Goal: Task Accomplishment & Management: Use online tool/utility

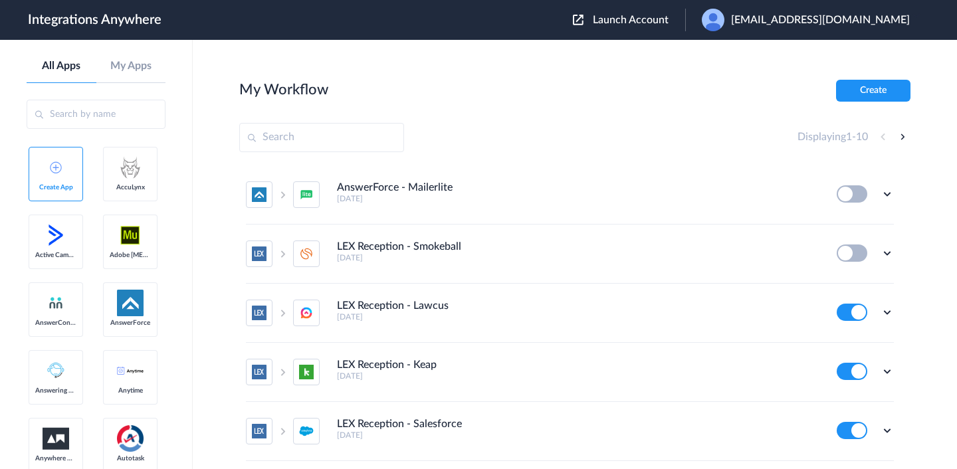
click at [583, 20] on img at bounding box center [578, 20] width 11 height 11
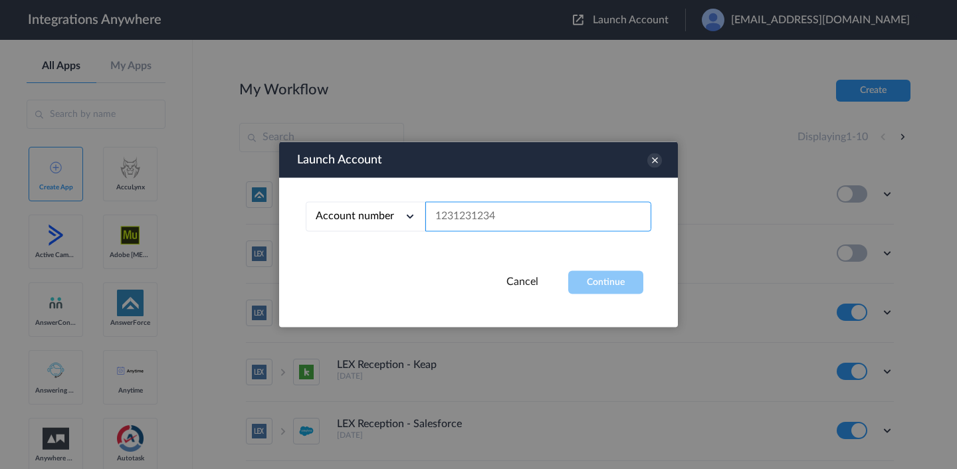
click at [443, 229] on input "text" at bounding box center [538, 217] width 226 height 30
paste input "8001020480"
type input "8001020480"
click at [585, 294] on button "Continue" at bounding box center [605, 282] width 75 height 23
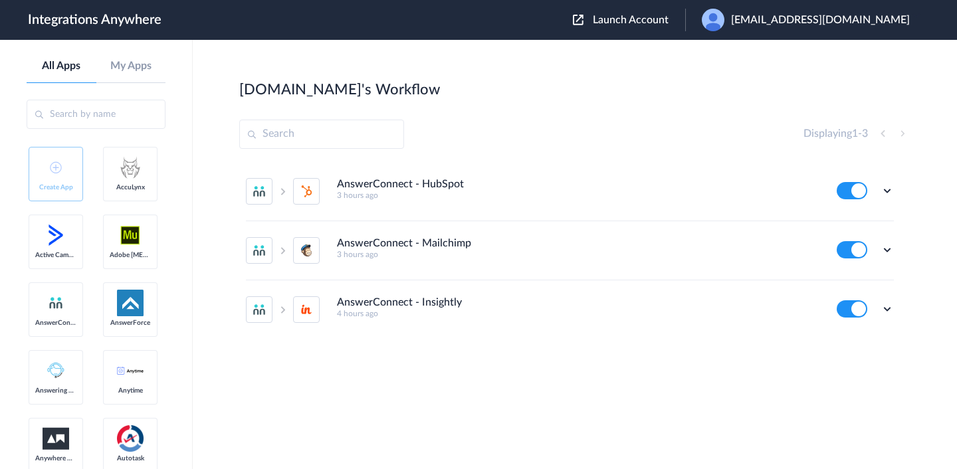
click at [99, 123] on input "text" at bounding box center [96, 114] width 139 height 29
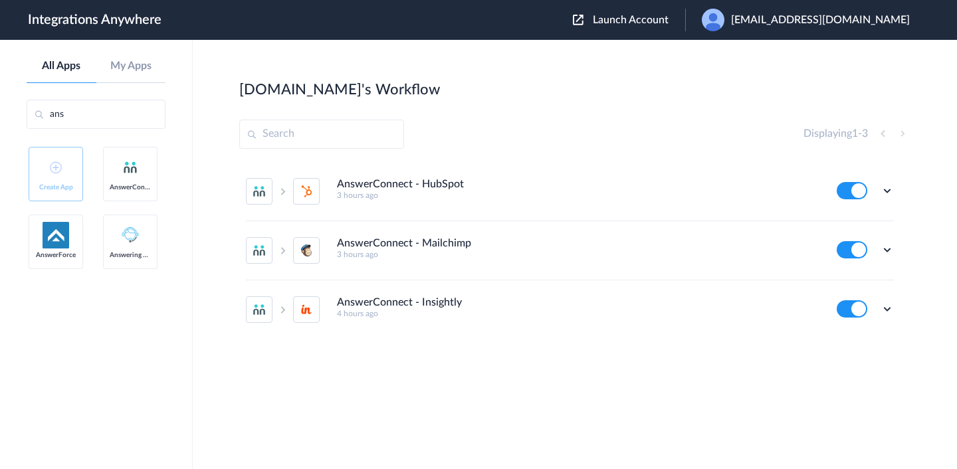
type input "ans"
click at [104, 193] on link "AnswerConnect" at bounding box center [130, 174] width 54 height 54
click at [116, 65] on link "My Apps" at bounding box center [131, 66] width 70 height 13
click at [64, 73] on div "All Apps My Apps" at bounding box center [96, 71] width 139 height 23
click at [62, 71] on link "All Apps" at bounding box center [62, 66] width 70 height 13
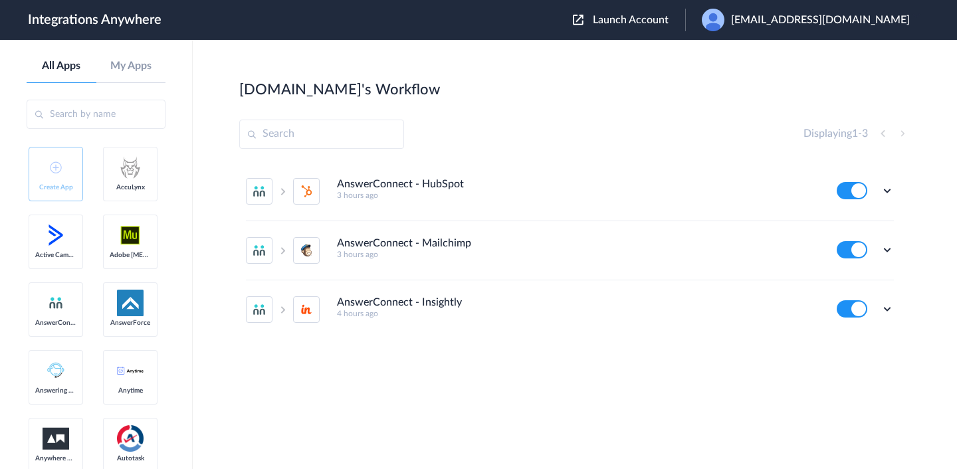
click at [124, 229] on img at bounding box center [130, 235] width 27 height 27
click at [583, 21] on img at bounding box center [578, 20] width 11 height 11
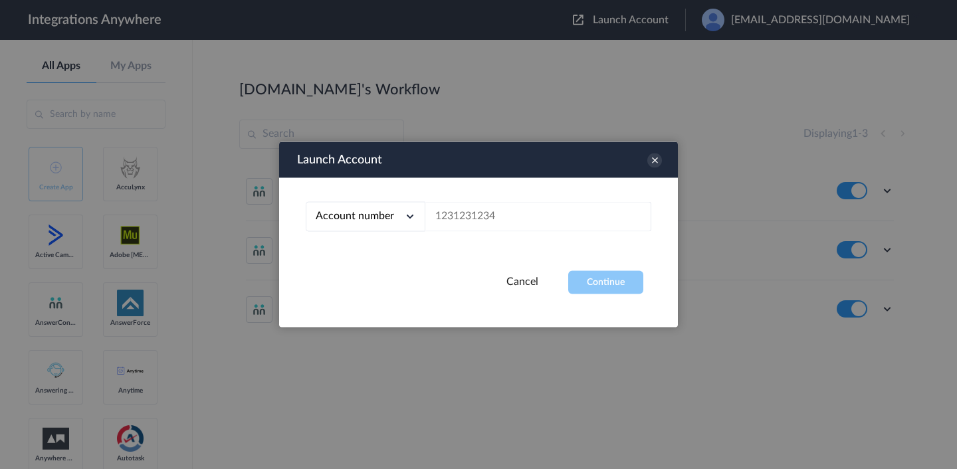
click at [657, 64] on div at bounding box center [478, 234] width 957 height 469
click at [662, 161] on div "Launch Account" at bounding box center [478, 160] width 399 height 36
click at [656, 161] on icon at bounding box center [654, 160] width 15 height 15
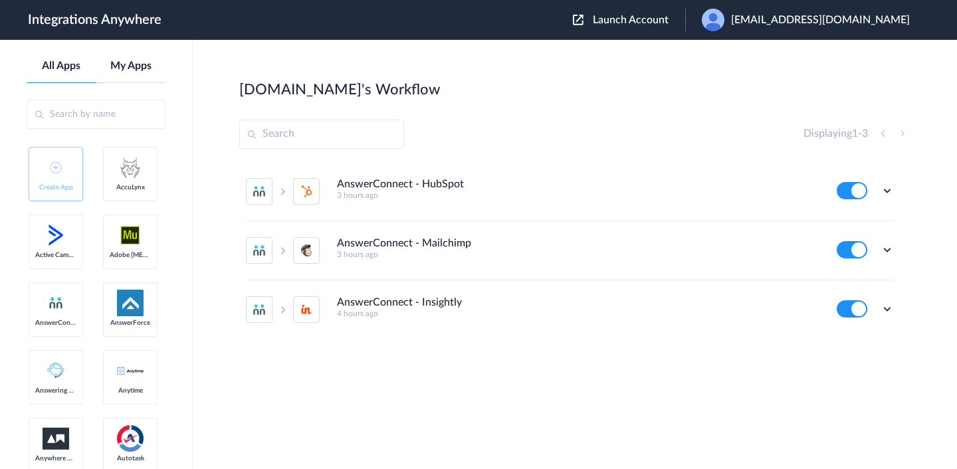
click at [132, 67] on link "My Apps" at bounding box center [131, 66] width 70 height 13
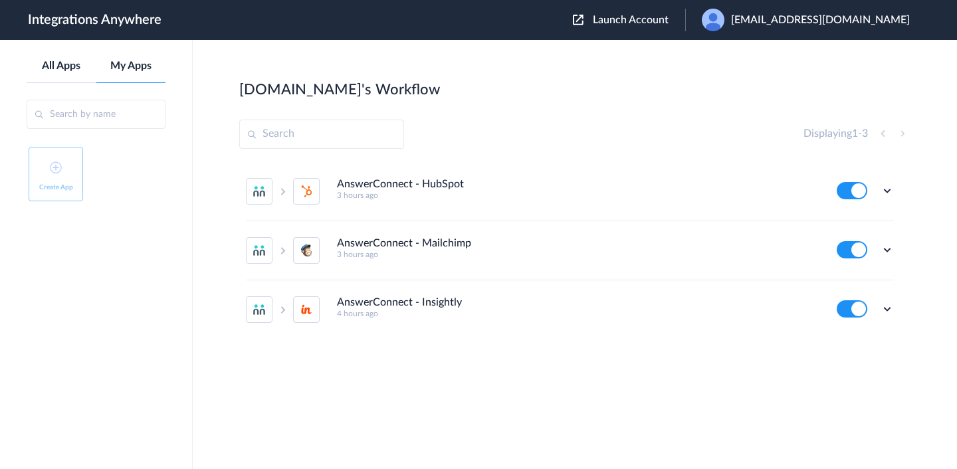
click at [70, 68] on link "All Apps" at bounding box center [62, 66] width 70 height 13
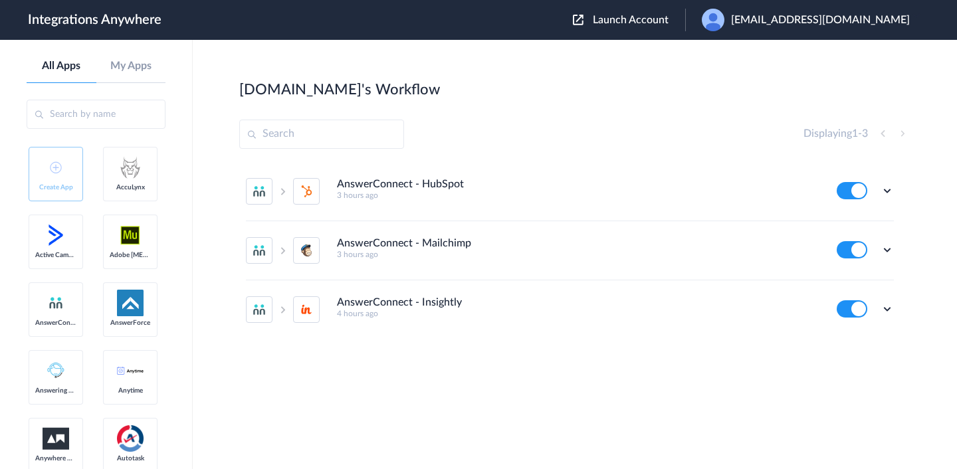
click at [62, 311] on link "AnswerConnect" at bounding box center [56, 309] width 54 height 54
drag, startPoint x: 62, startPoint y: 311, endPoint x: 105, endPoint y: 265, distance: 62.5
click at [81, 309] on link "AnswerConnect" at bounding box center [56, 309] width 54 height 54
click at [842, 187] on button at bounding box center [851, 190] width 31 height 17
click at [842, 246] on button at bounding box center [851, 249] width 31 height 17
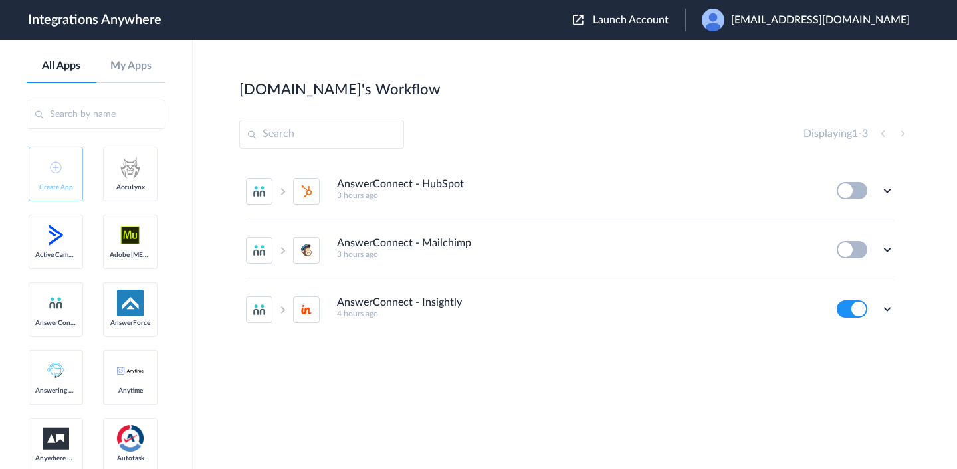
click at [846, 311] on button at bounding box center [851, 308] width 31 height 17
click at [885, 189] on icon at bounding box center [886, 190] width 13 height 13
click at [502, 138] on div "Displaying 1 - 3" at bounding box center [574, 134] width 671 height 29
click at [885, 195] on icon at bounding box center [886, 190] width 13 height 13
click at [855, 228] on li "Edit" at bounding box center [850, 221] width 86 height 25
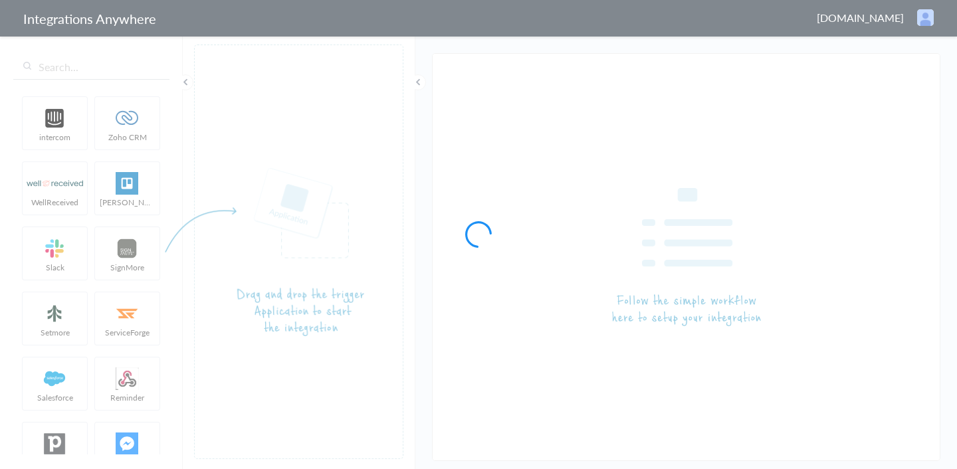
type input "AnswerConnect - HubSpot"
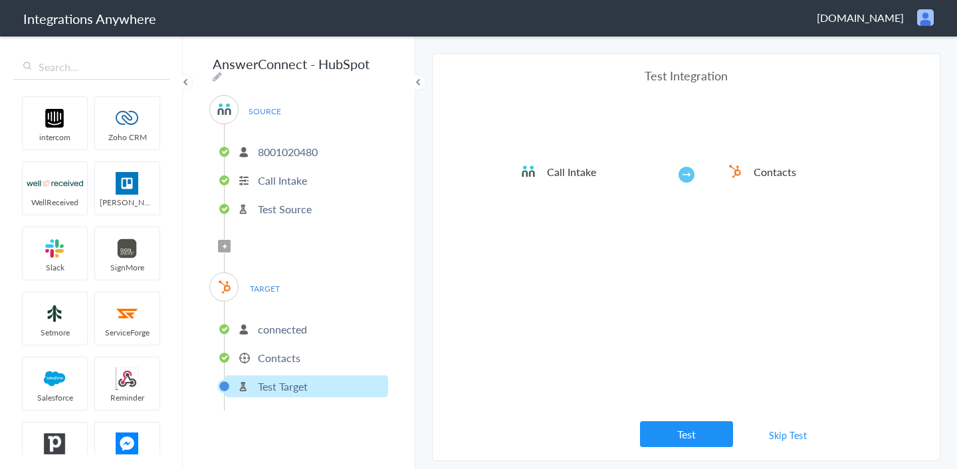
click at [323, 149] on li "8001020480" at bounding box center [306, 152] width 163 height 22
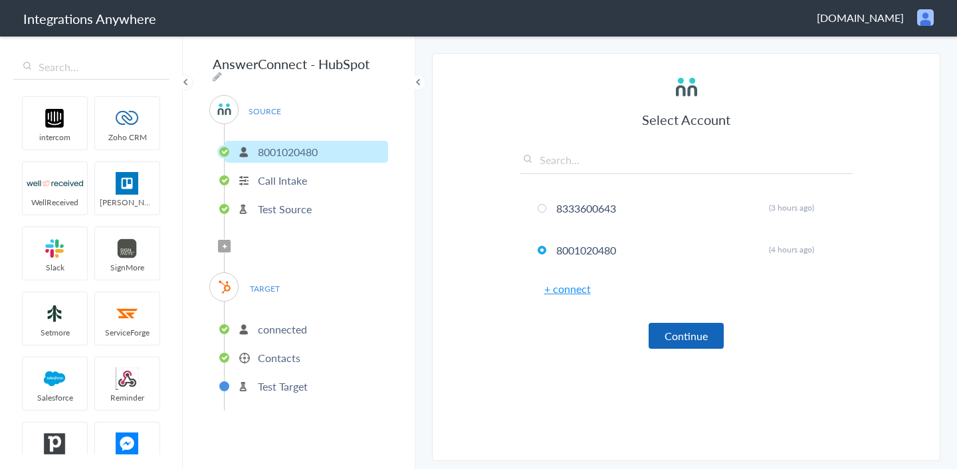
click at [658, 333] on button "Continue" at bounding box center [685, 336] width 75 height 26
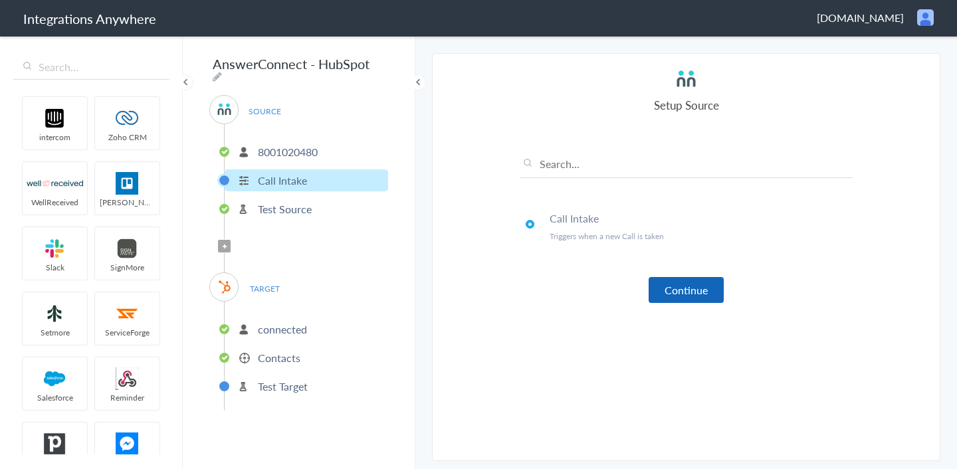
click at [687, 290] on button "Continue" at bounding box center [685, 290] width 75 height 26
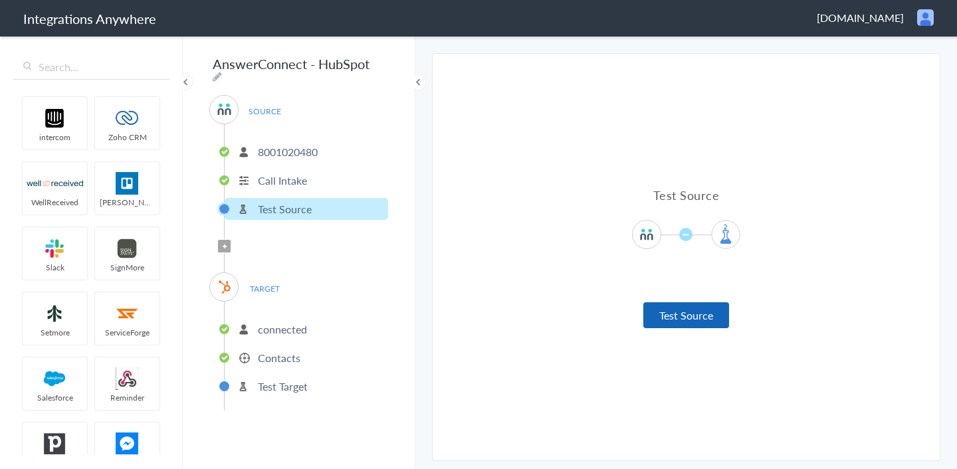
click at [682, 313] on button "Test Source" at bounding box center [686, 315] width 86 height 26
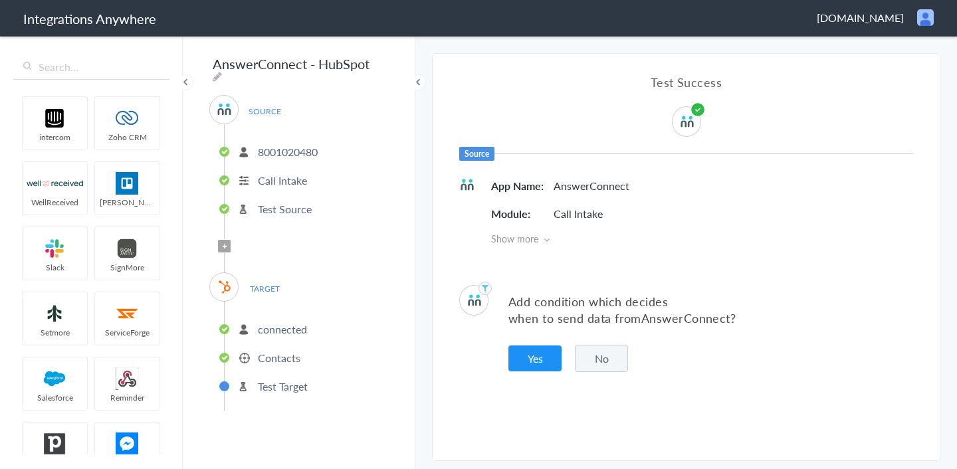
click at [607, 361] on button "No" at bounding box center [601, 358] width 53 height 27
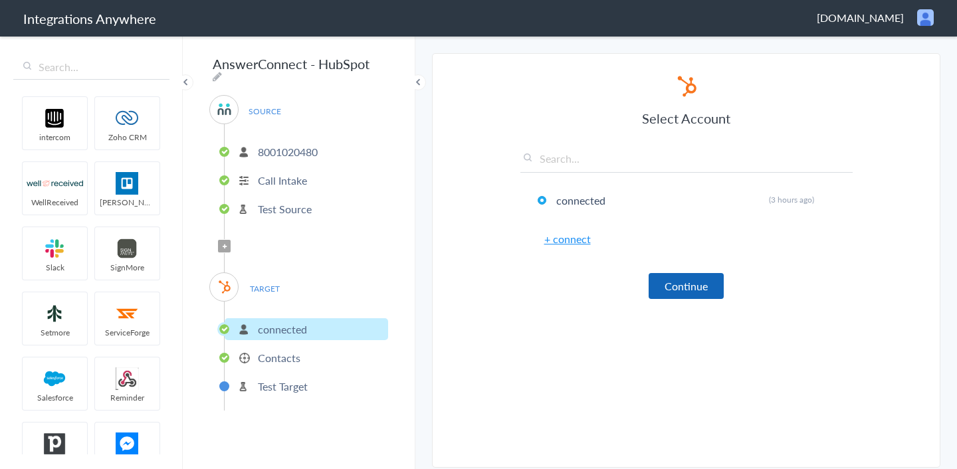
click at [686, 288] on button "Continue" at bounding box center [685, 286] width 75 height 26
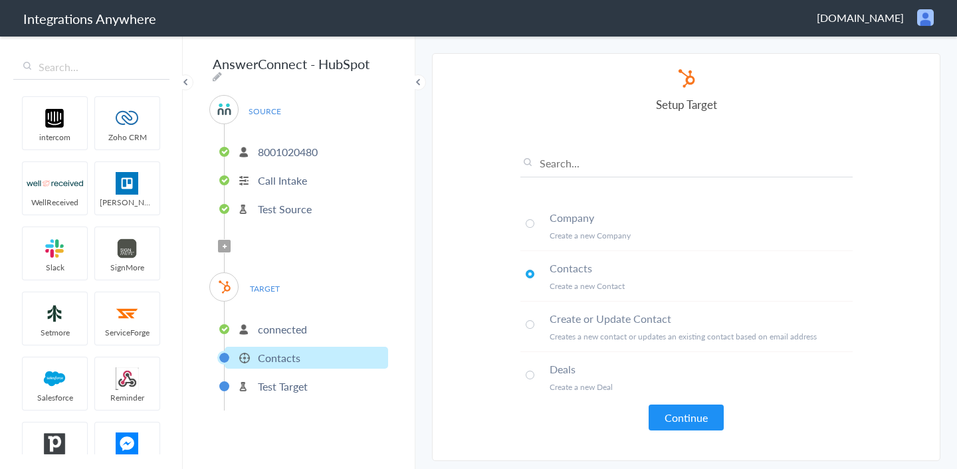
click at [357, 322] on li "connected" at bounding box center [306, 329] width 163 height 22
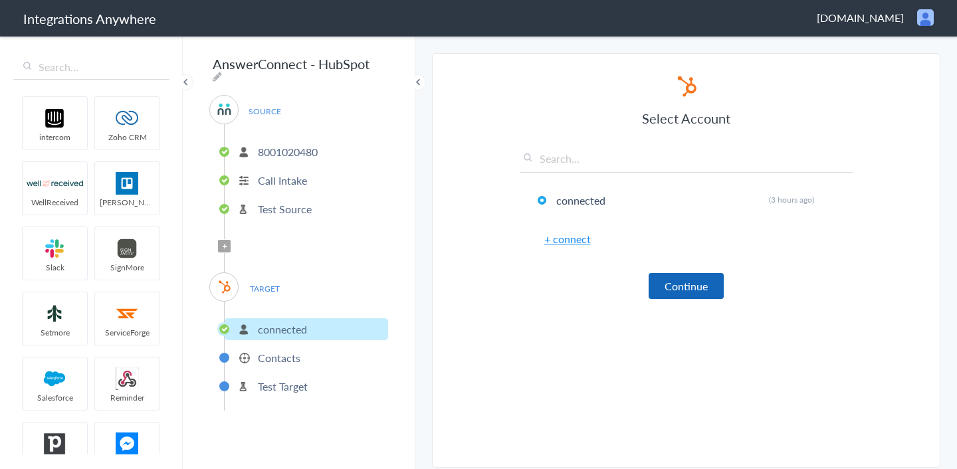
click at [685, 294] on button "Continue" at bounding box center [685, 286] width 75 height 26
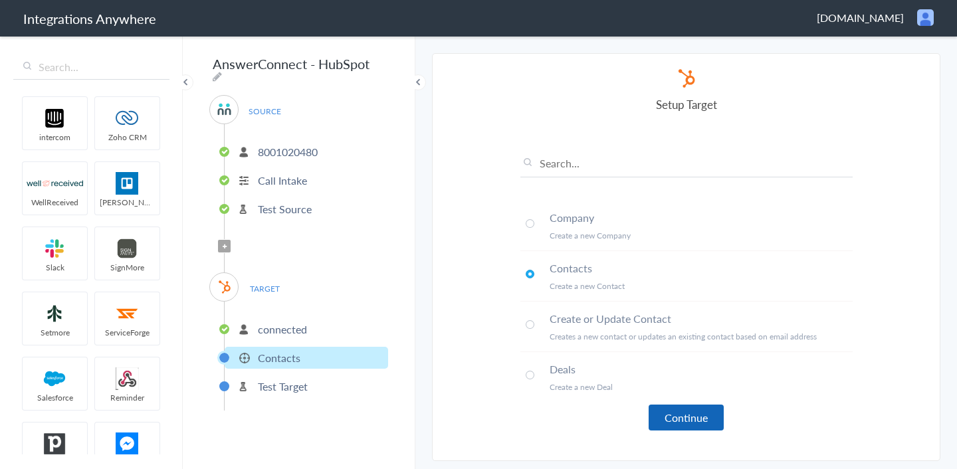
click at [666, 413] on button "Continue" at bounding box center [685, 418] width 75 height 26
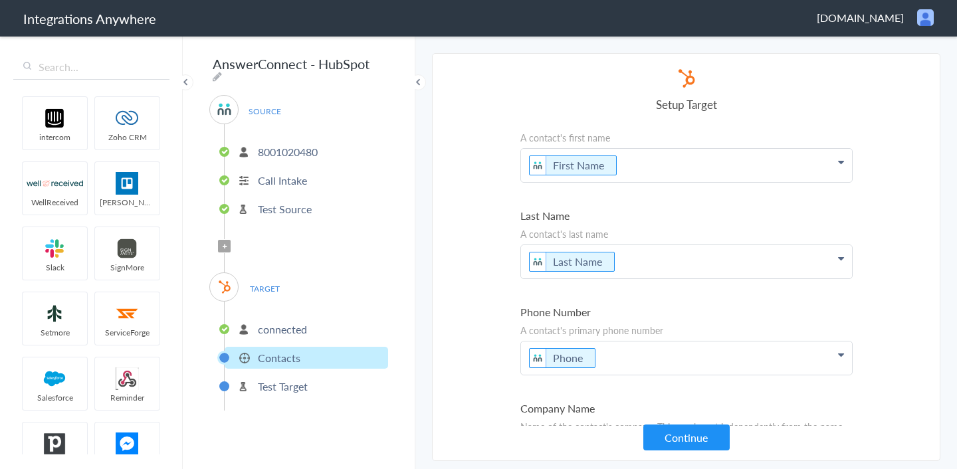
scroll to position [141, 0]
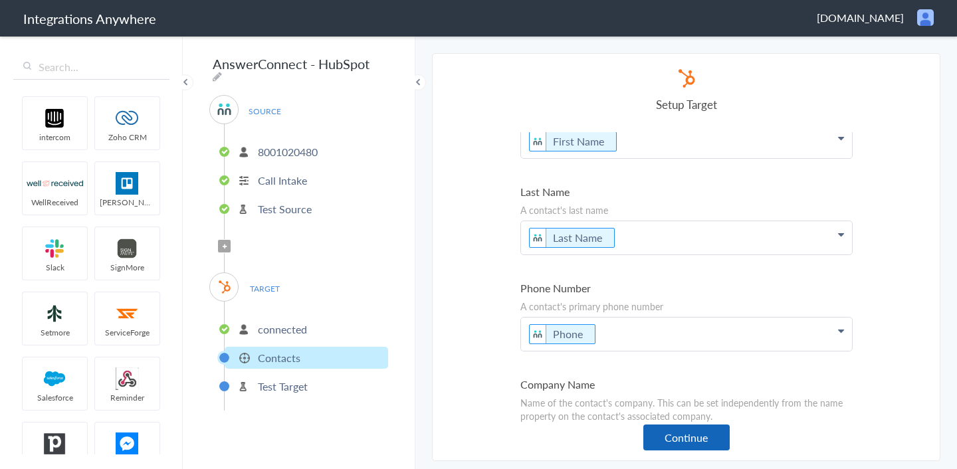
click at [674, 429] on button "Continue" at bounding box center [686, 437] width 86 height 26
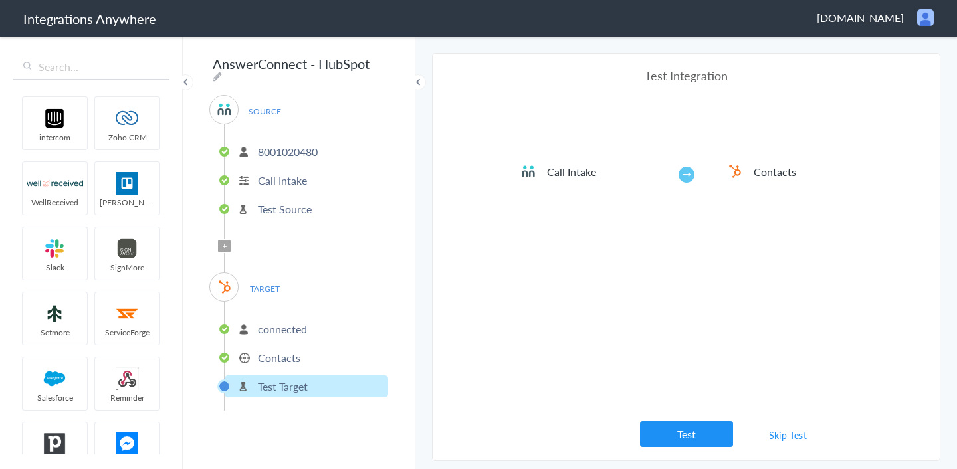
click at [674, 429] on button "Test" at bounding box center [686, 434] width 93 height 26
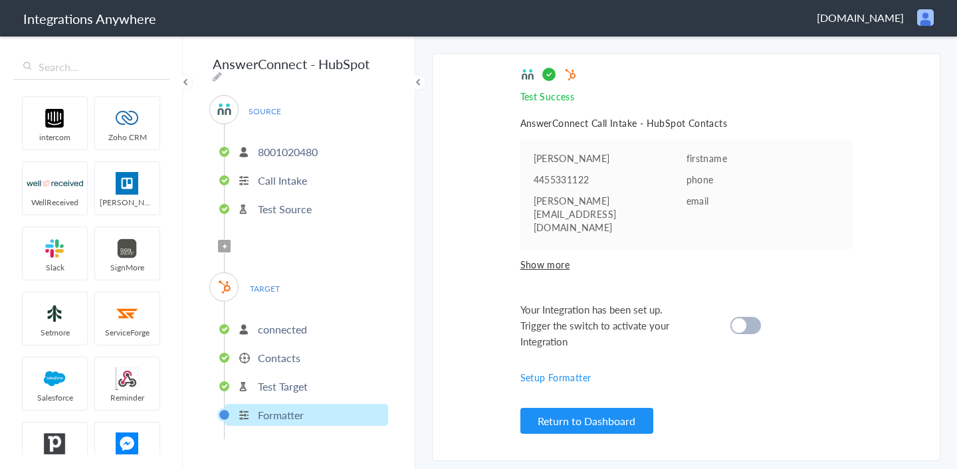
click at [745, 317] on div at bounding box center [745, 325] width 31 height 17
click at [584, 422] on button "Return to Dashboard" at bounding box center [586, 421] width 133 height 26
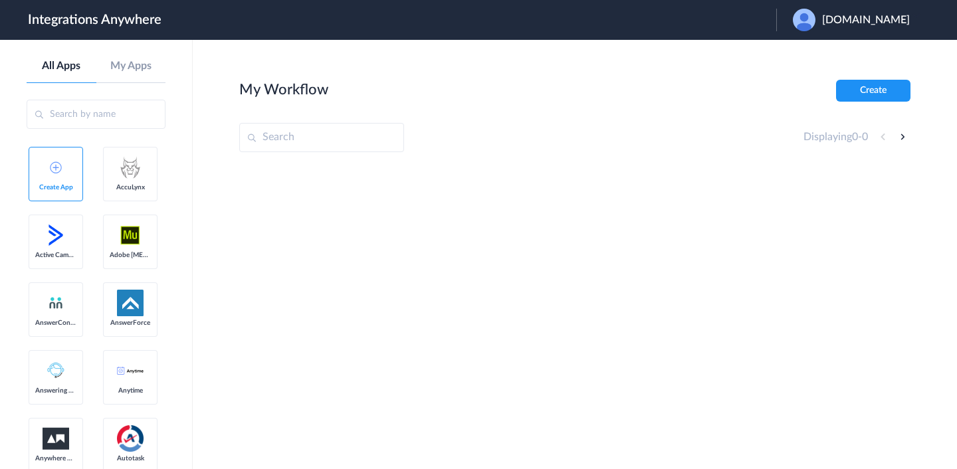
click at [813, 11] on img at bounding box center [803, 20] width 23 height 23
click at [802, 50] on link "Logout" at bounding box center [800, 53] width 28 height 9
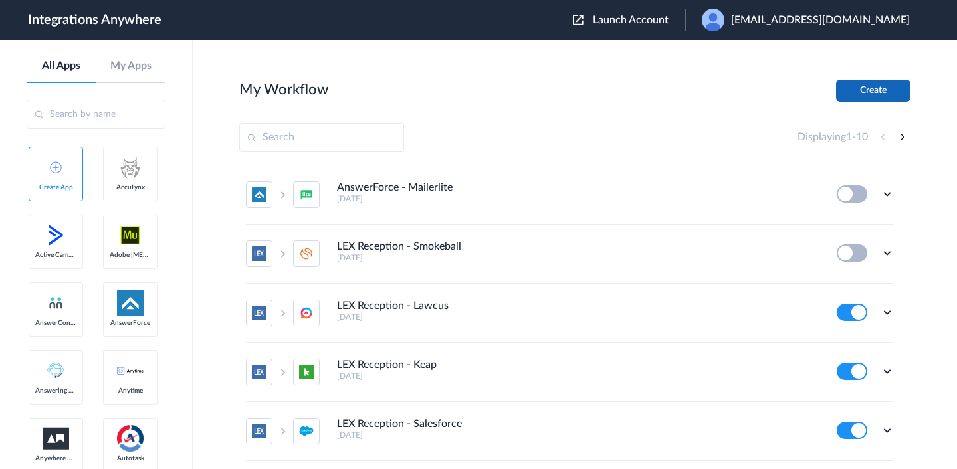
click at [844, 91] on button "Create" at bounding box center [873, 91] width 74 height 22
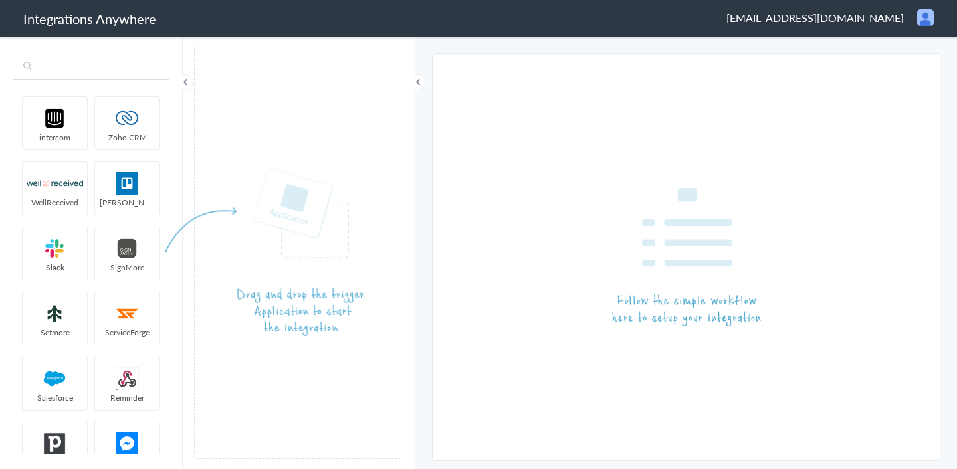
click at [134, 74] on input "text" at bounding box center [91, 66] width 156 height 25
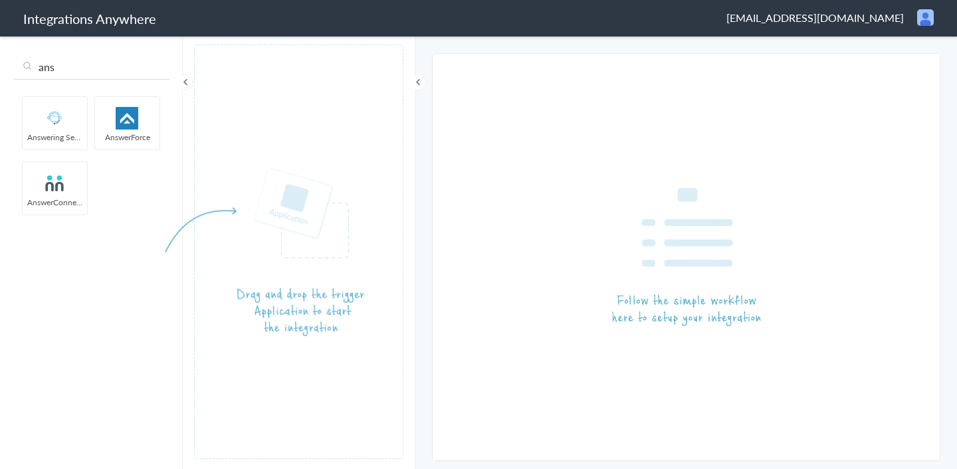
type input "ans"
drag, startPoint x: 53, startPoint y: 177, endPoint x: 274, endPoint y: 107, distance: 232.1
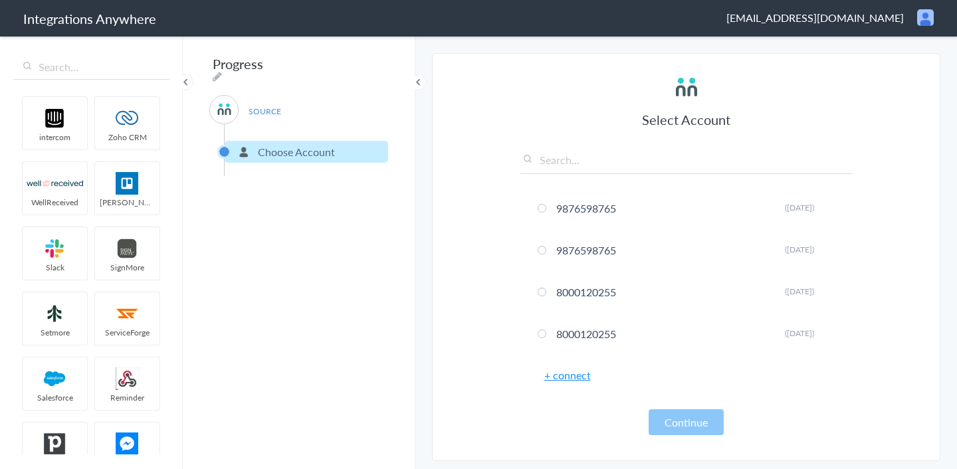
click at [567, 375] on link "+ connect" at bounding box center [567, 374] width 46 height 15
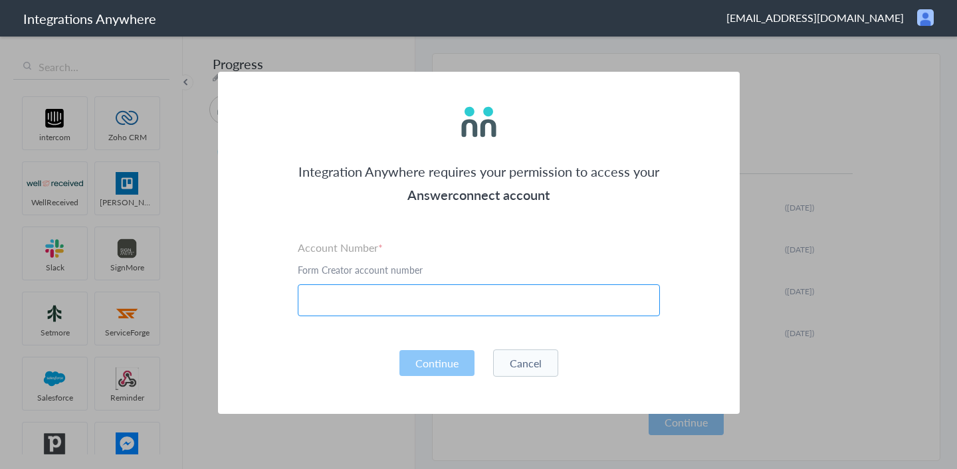
click at [497, 306] on input "text" at bounding box center [479, 300] width 362 height 32
paste input "activitystream.ac@yopmail.com"
type input "activitystream.ac@yopmail.com"
paste input "8001020480"
type input "8001020480"
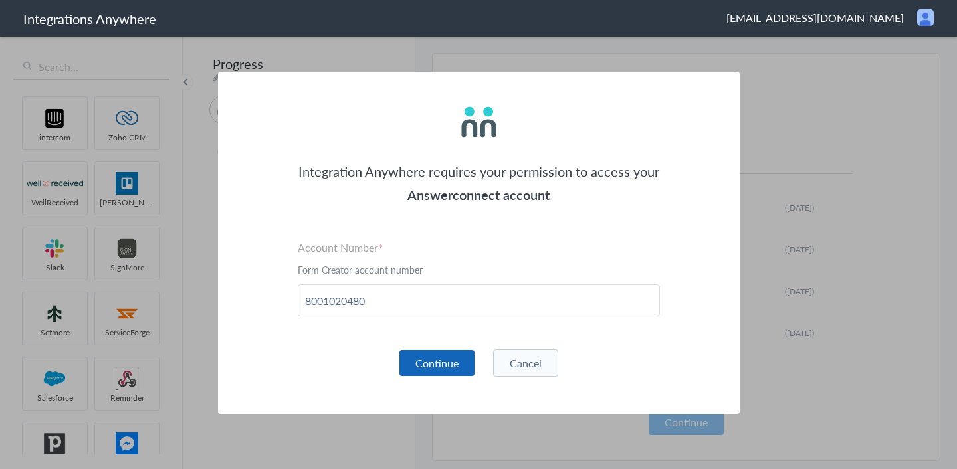
click at [424, 350] on button "Continue" at bounding box center [436, 363] width 75 height 26
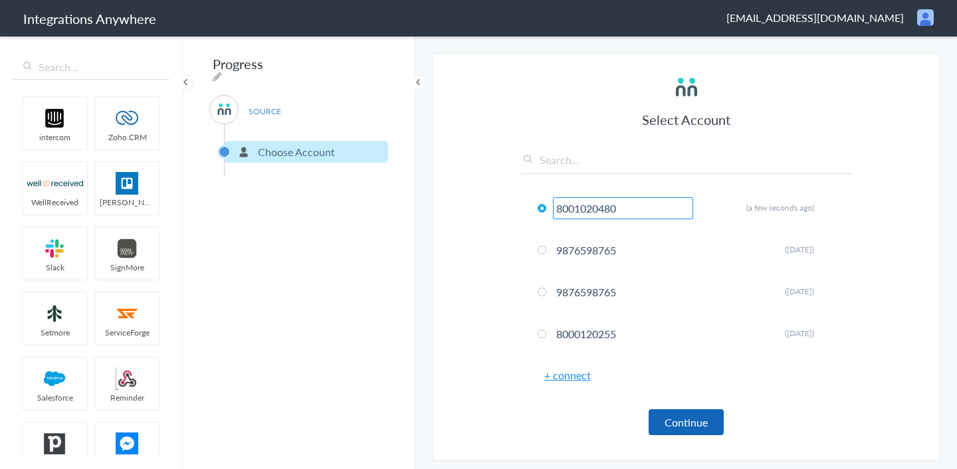
click at [675, 412] on button "Continue" at bounding box center [685, 422] width 75 height 26
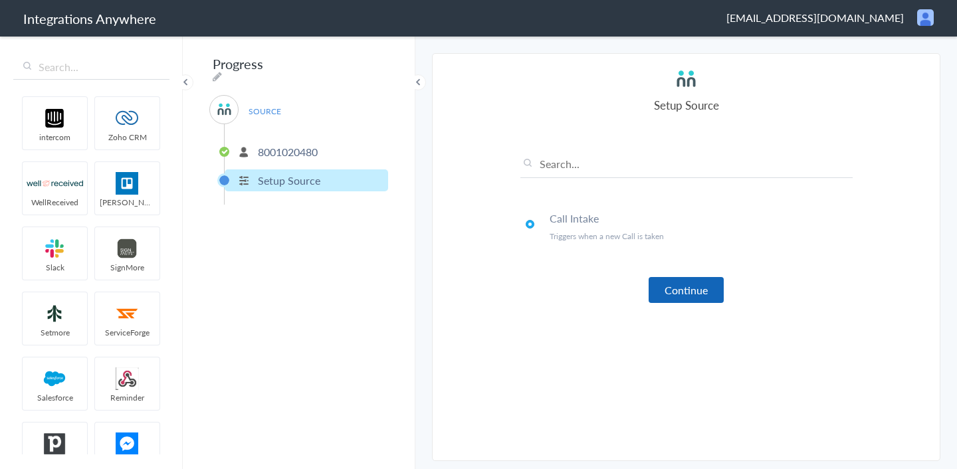
click at [695, 298] on button "Continue" at bounding box center [685, 290] width 75 height 26
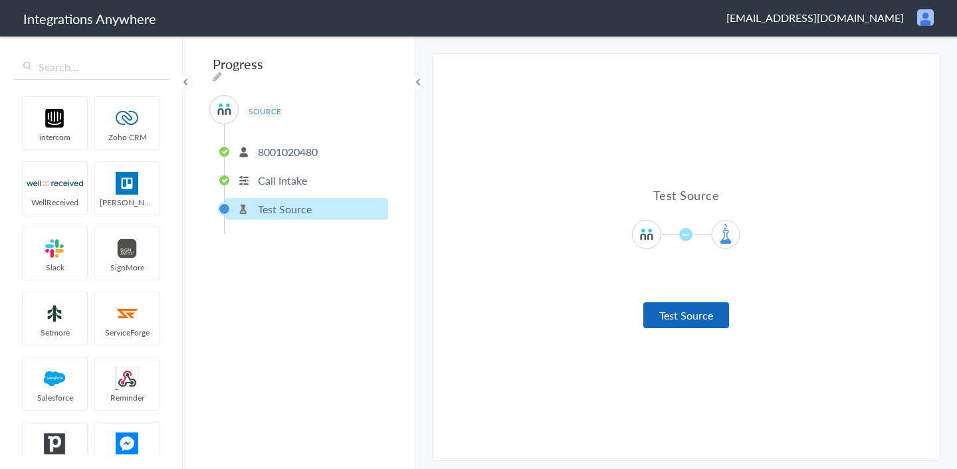
click at [695, 309] on button "Test Source" at bounding box center [686, 315] width 86 height 26
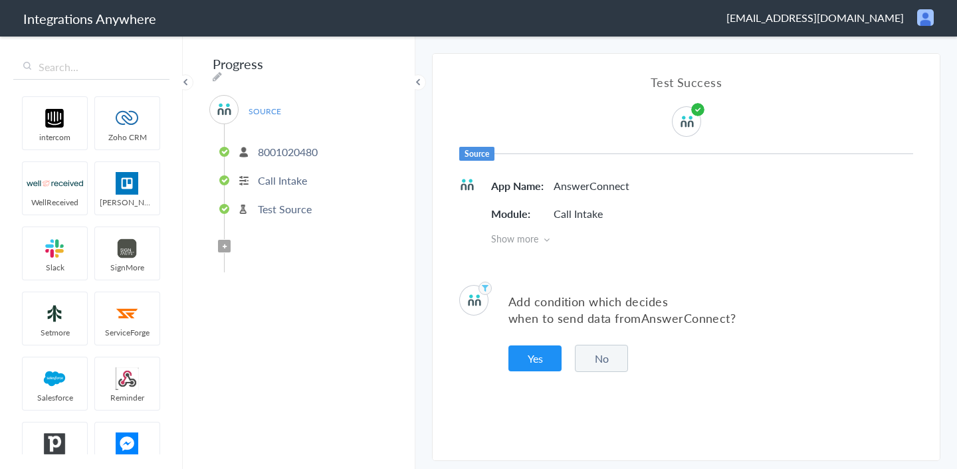
click at [615, 357] on button "No" at bounding box center [601, 358] width 53 height 27
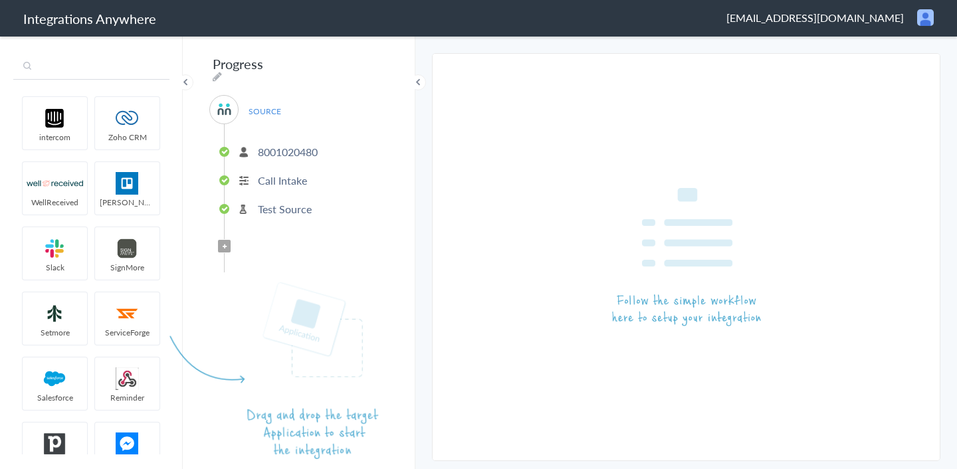
click at [135, 76] on input "text" at bounding box center [91, 66] width 156 height 25
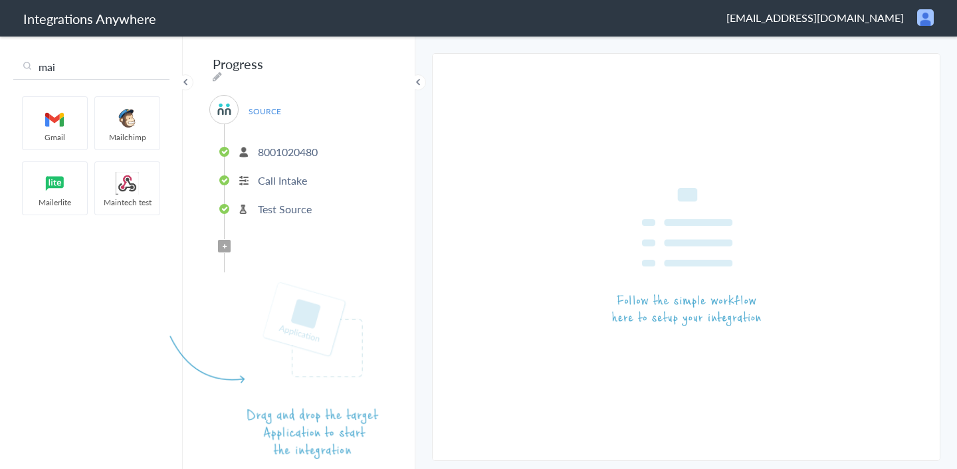
type input "mai"
drag, startPoint x: 122, startPoint y: 116, endPoint x: 262, endPoint y: 294, distance: 226.6
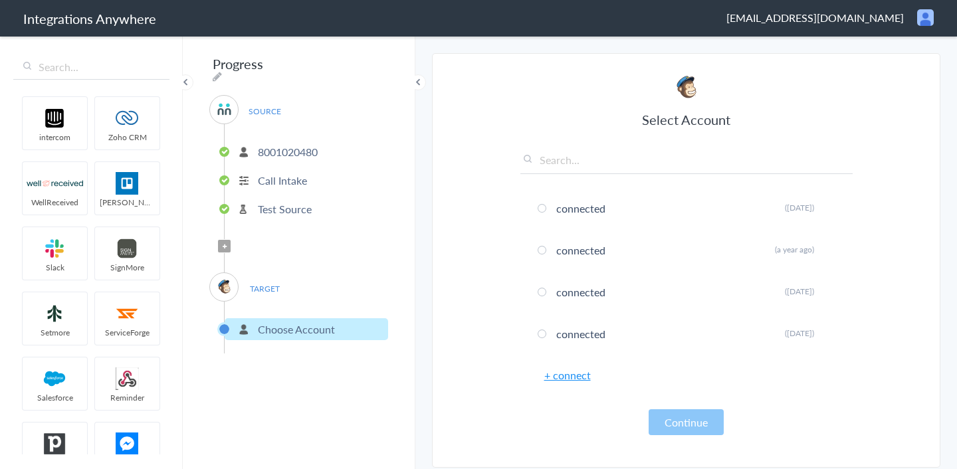
click at [563, 375] on link "+ connect" at bounding box center [567, 374] width 46 height 15
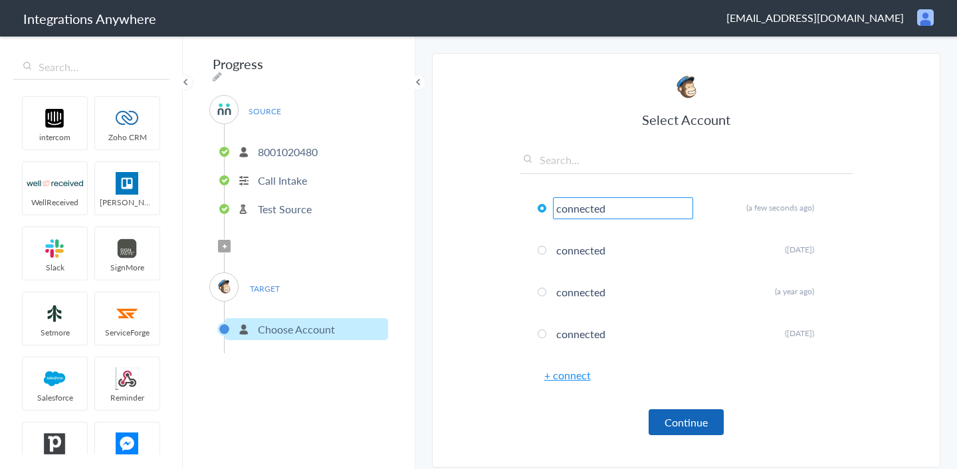
click at [691, 424] on button "Continue" at bounding box center [685, 422] width 75 height 26
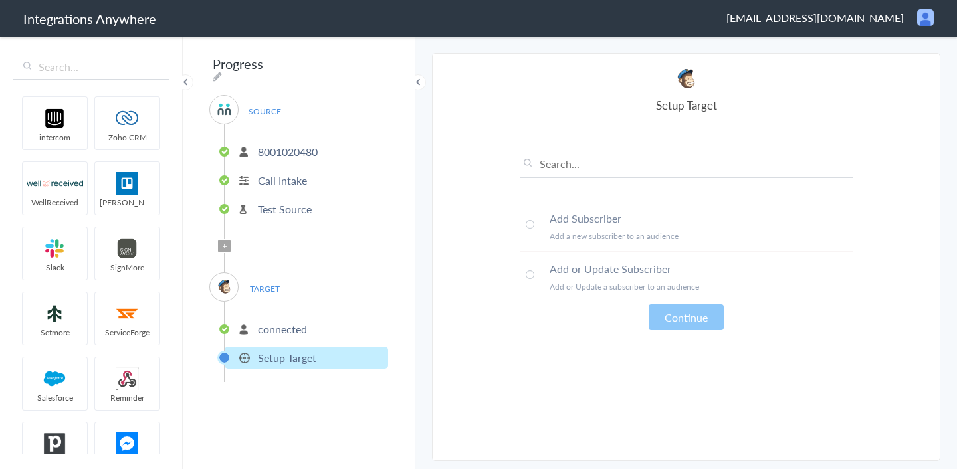
click at [527, 271] on span at bounding box center [529, 274] width 9 height 9
click at [718, 320] on button "Continue" at bounding box center [685, 317] width 75 height 26
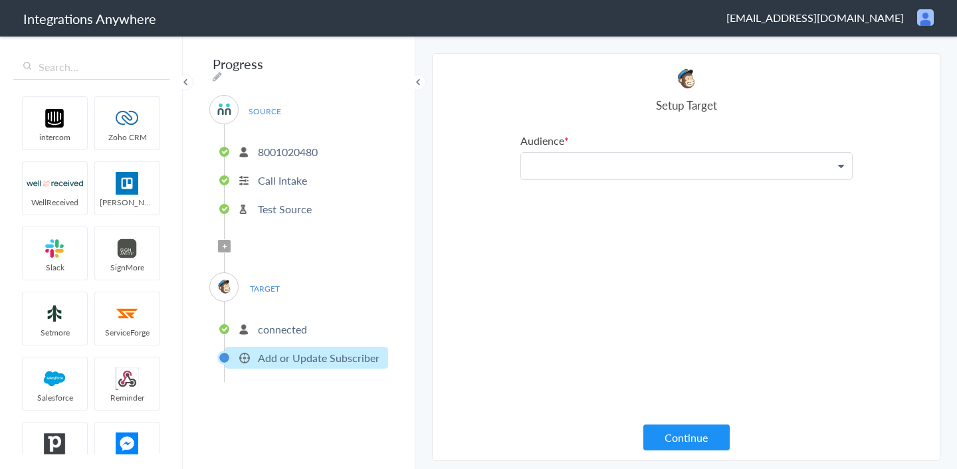
click at [686, 167] on p at bounding box center [686, 166] width 331 height 27
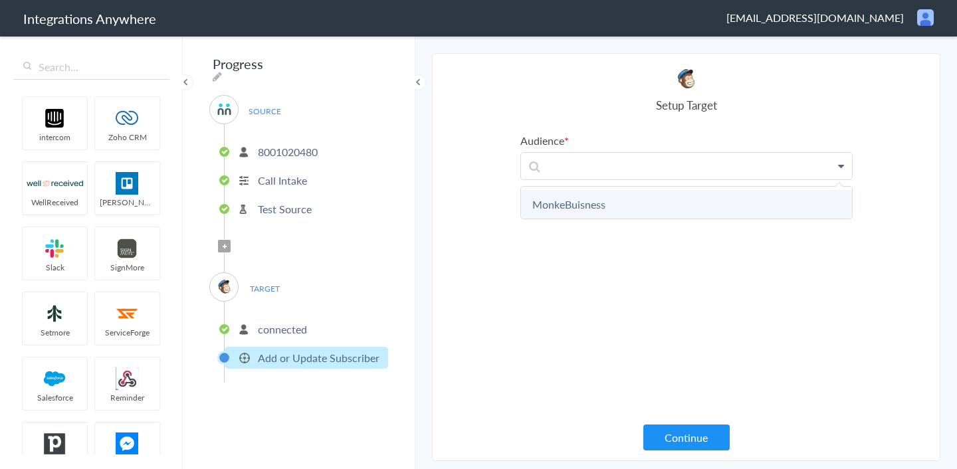
click at [571, 211] on link "MonkeBuisness" at bounding box center [686, 204] width 331 height 29
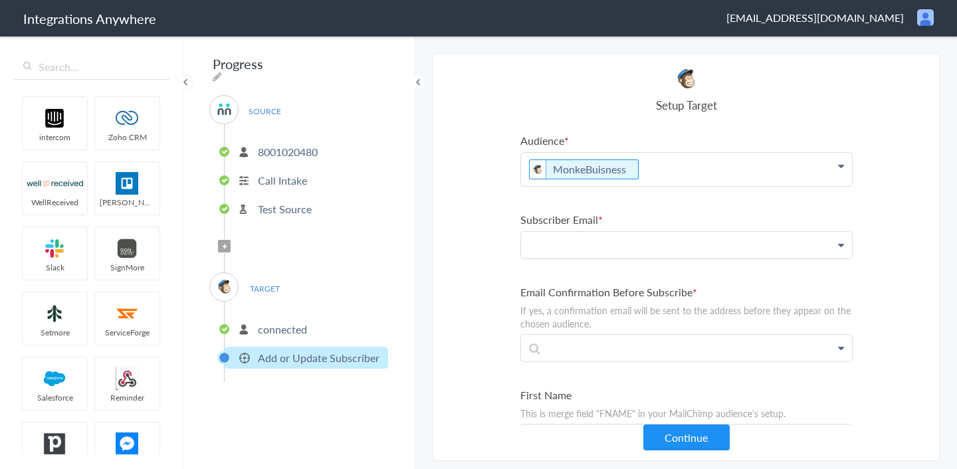
click at [581, 239] on p at bounding box center [686, 245] width 331 height 27
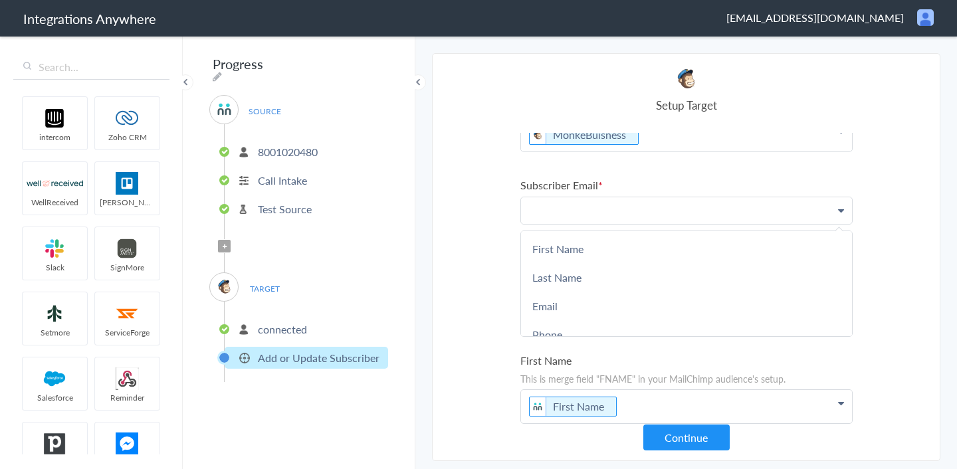
scroll to position [48, 0]
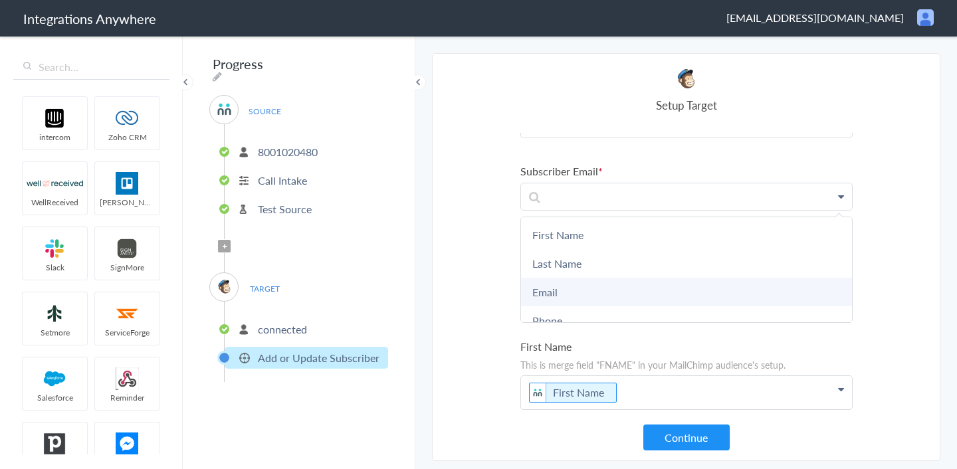
click at [570, 280] on link "Email" at bounding box center [686, 292] width 331 height 29
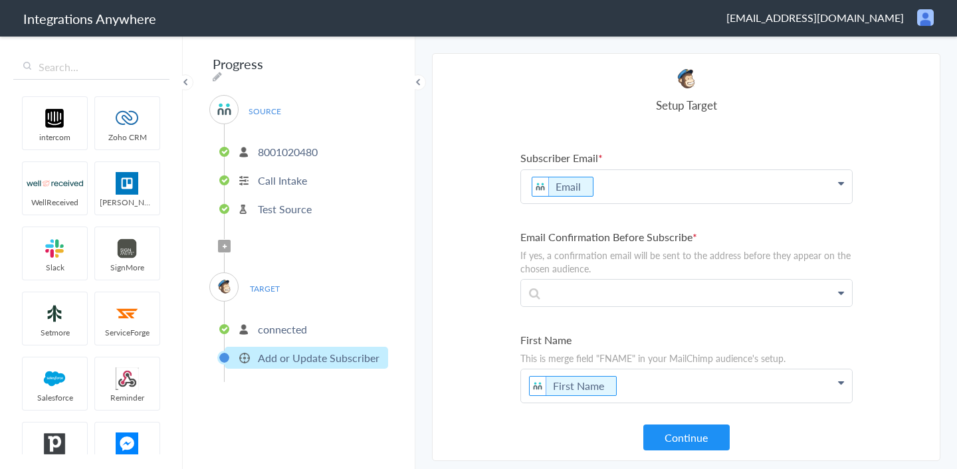
scroll to position [68, 0]
click at [573, 278] on p at bounding box center [686, 287] width 331 height 27
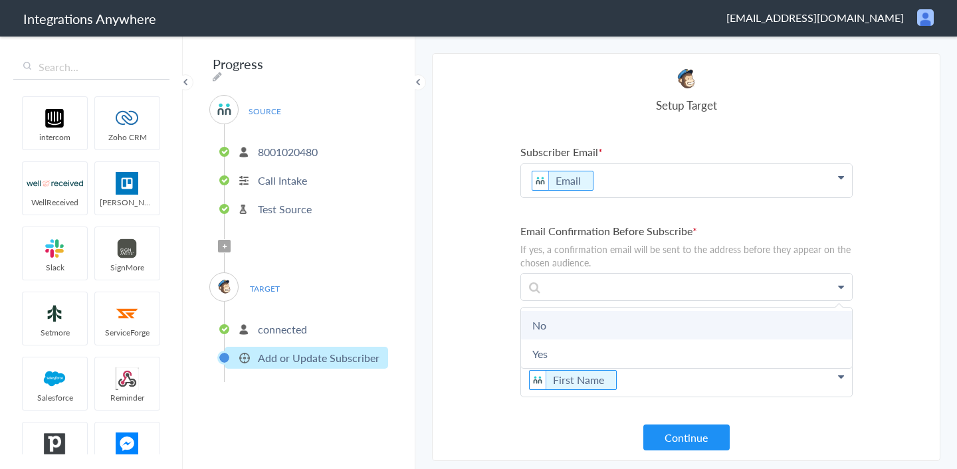
click at [559, 312] on link "No" at bounding box center [686, 325] width 331 height 29
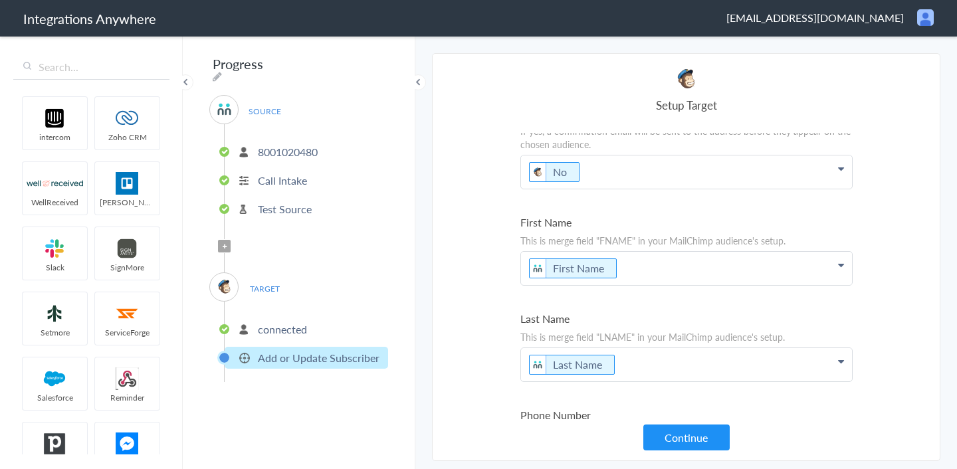
scroll to position [223, 0]
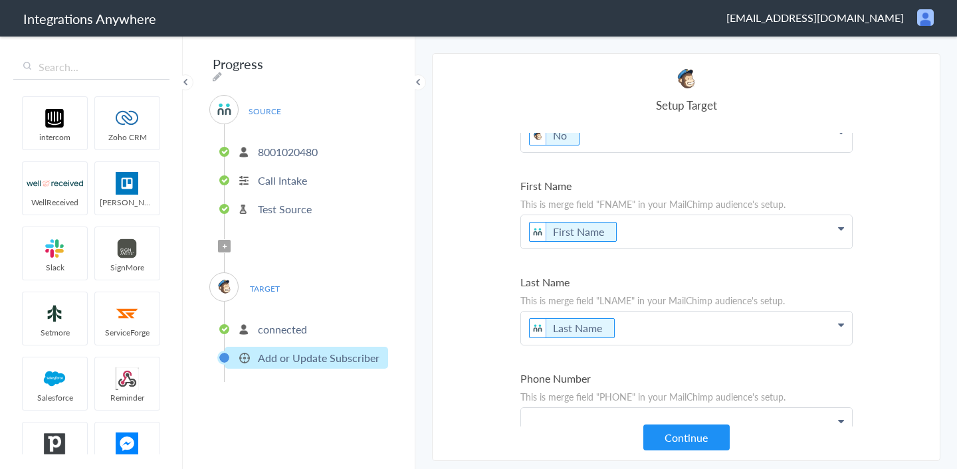
click at [663, 422] on p at bounding box center [686, 421] width 331 height 27
click at [664, 433] on button "Continue" at bounding box center [686, 437] width 86 height 26
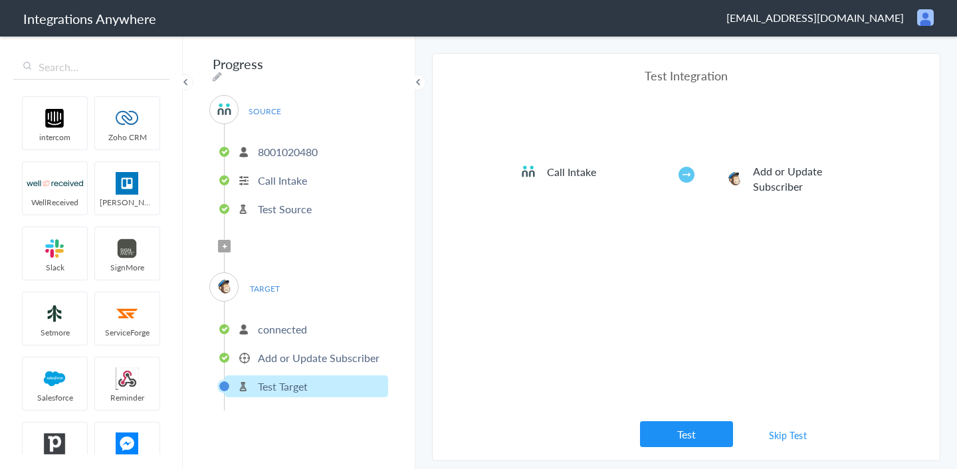
click at [664, 433] on button "Test" at bounding box center [686, 434] width 93 height 26
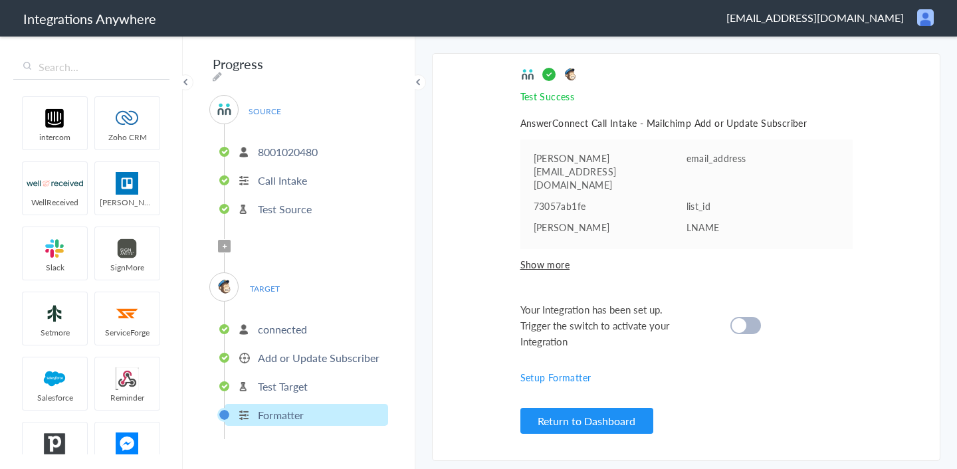
click at [752, 317] on div at bounding box center [745, 325] width 31 height 17
click at [597, 418] on button "Return to Dashboard" at bounding box center [586, 421] width 133 height 26
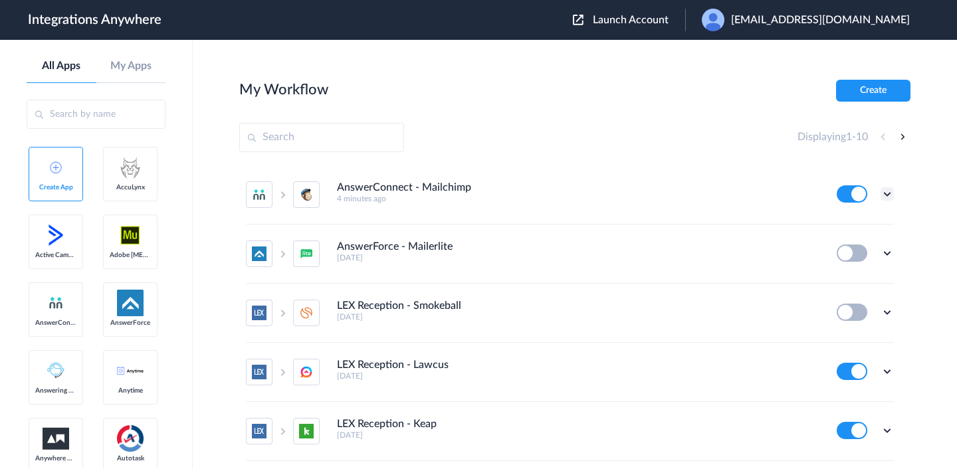
click at [882, 195] on icon at bounding box center [886, 193] width 13 height 13
click at [848, 233] on li "Edit" at bounding box center [850, 225] width 86 height 25
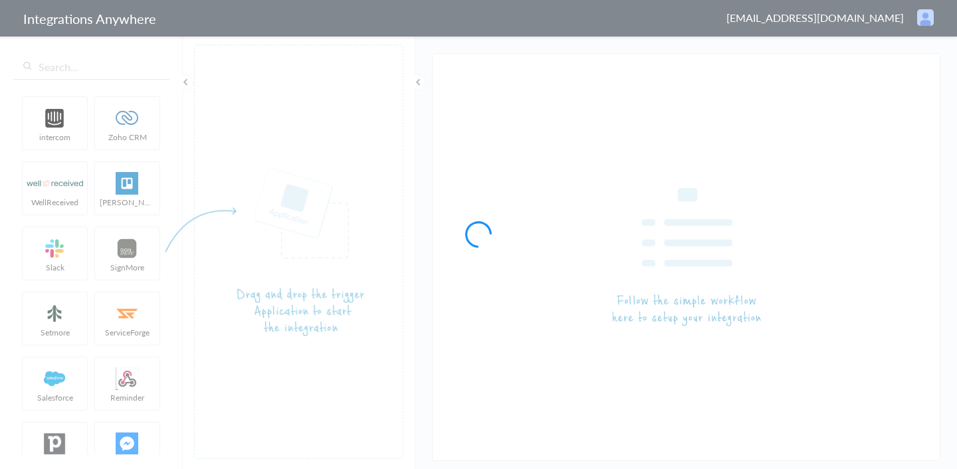
type input "AnswerConnect - Mailchimp"
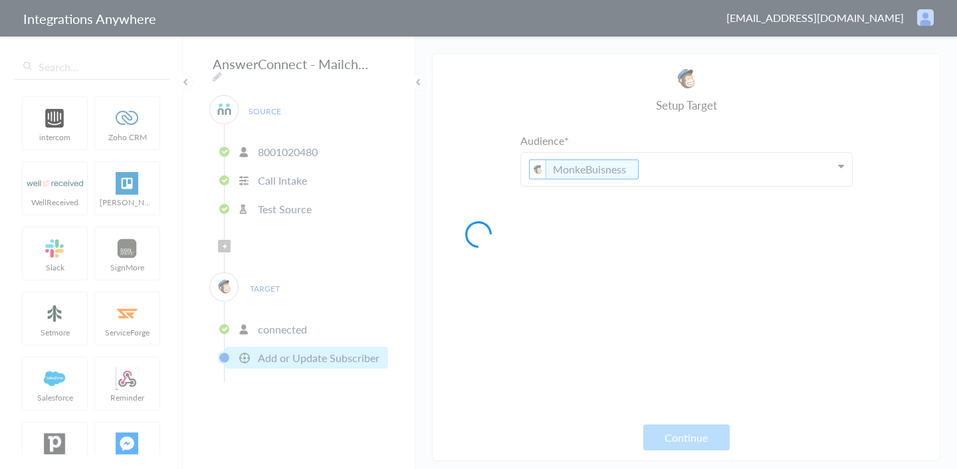
click at [323, 0] on body "Integrations Anywhere [EMAIL_ADDRESS][DOMAIN_NAME] Logout Dashboard intercom Zo…" at bounding box center [478, 0] width 957 height 0
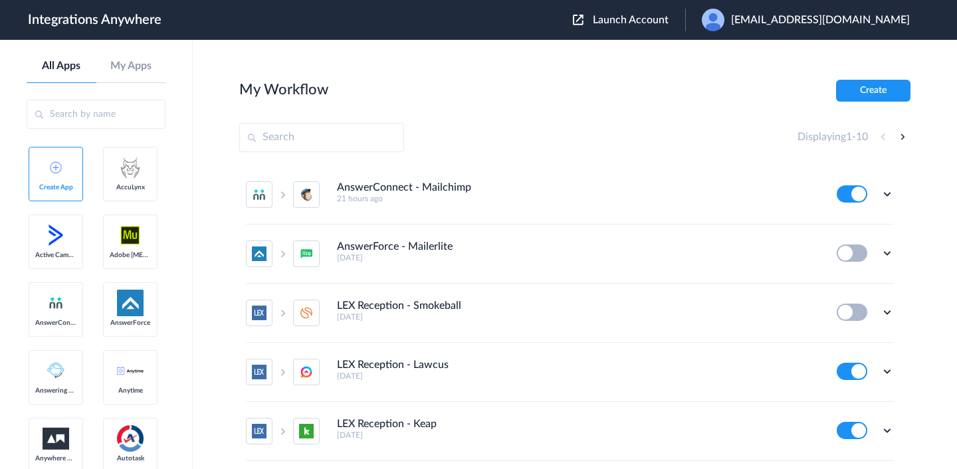
click at [583, 22] on img at bounding box center [578, 20] width 11 height 11
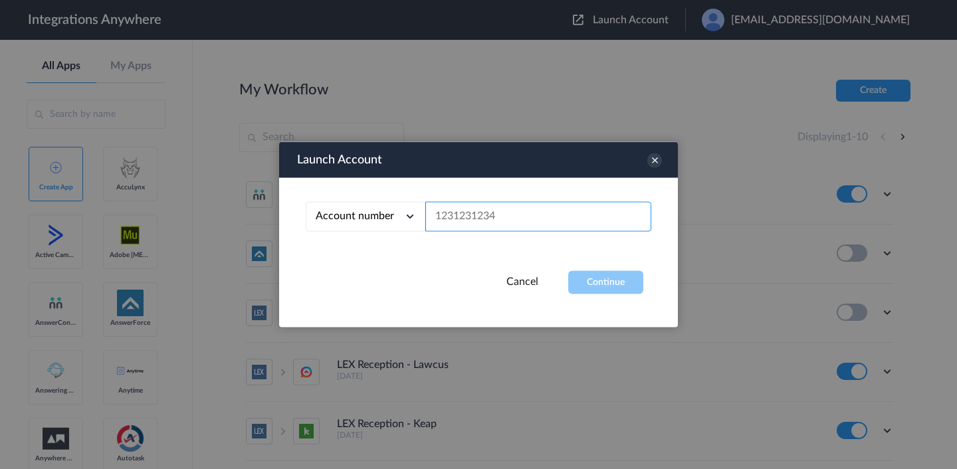
click at [464, 228] on input "text" at bounding box center [538, 217] width 226 height 30
paste input "8001024112"
type input "8001024112"
click at [591, 284] on button "Continue" at bounding box center [605, 282] width 75 height 23
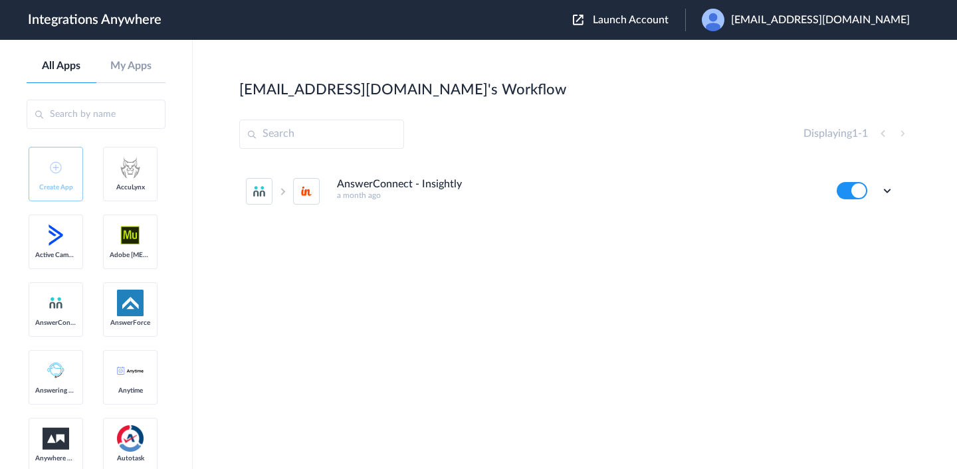
click at [844, 190] on button at bounding box center [851, 190] width 31 height 17
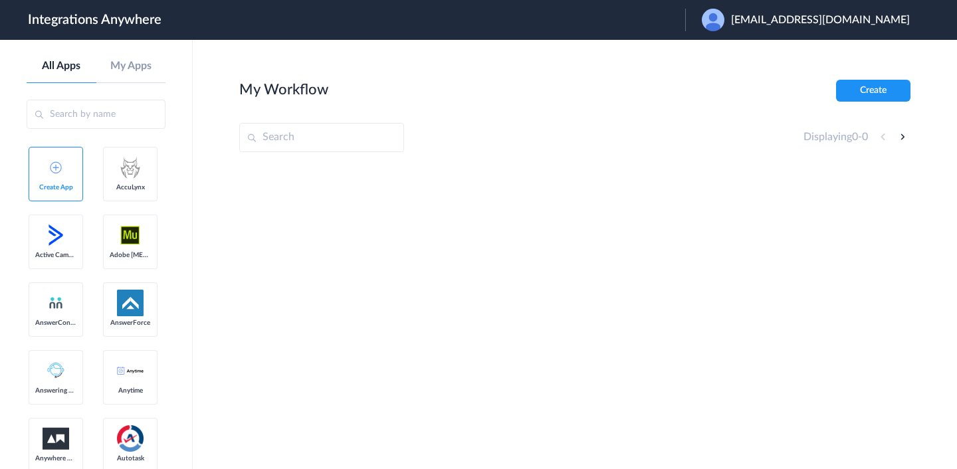
click at [724, 29] on img at bounding box center [712, 20] width 23 height 23
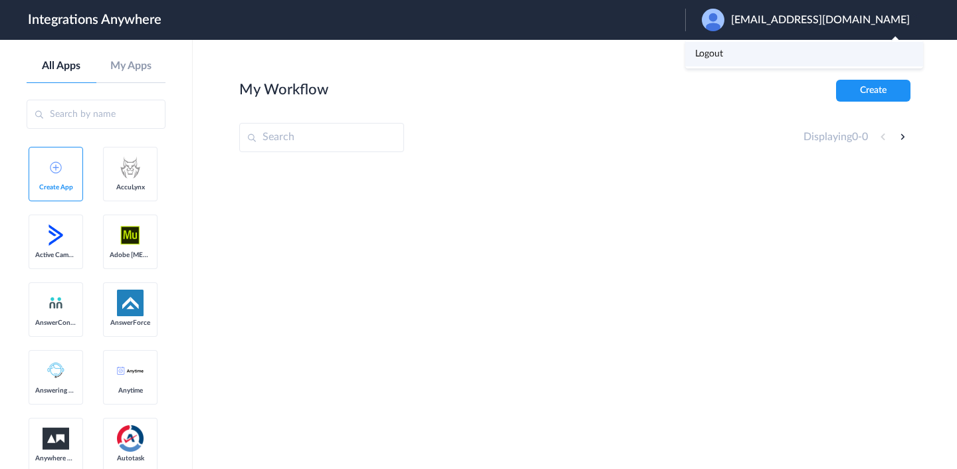
click at [723, 56] on link "Logout" at bounding box center [709, 53] width 28 height 9
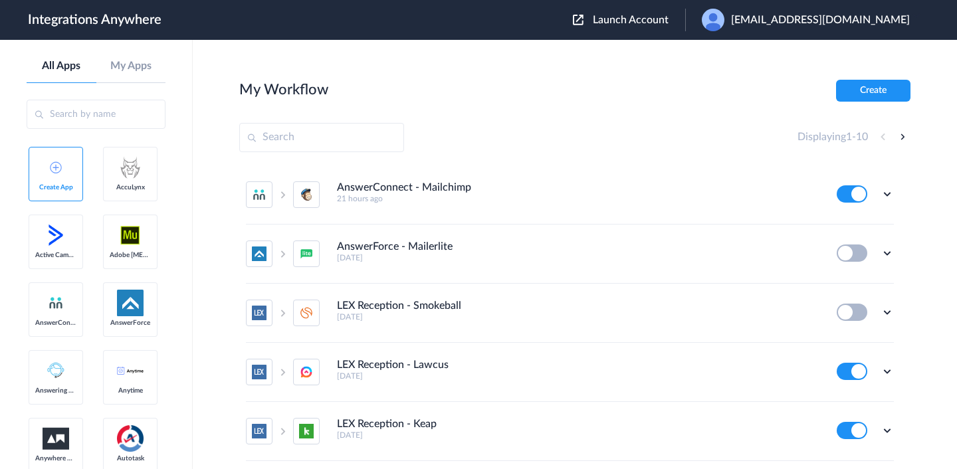
click at [583, 15] on img at bounding box center [578, 20] width 11 height 11
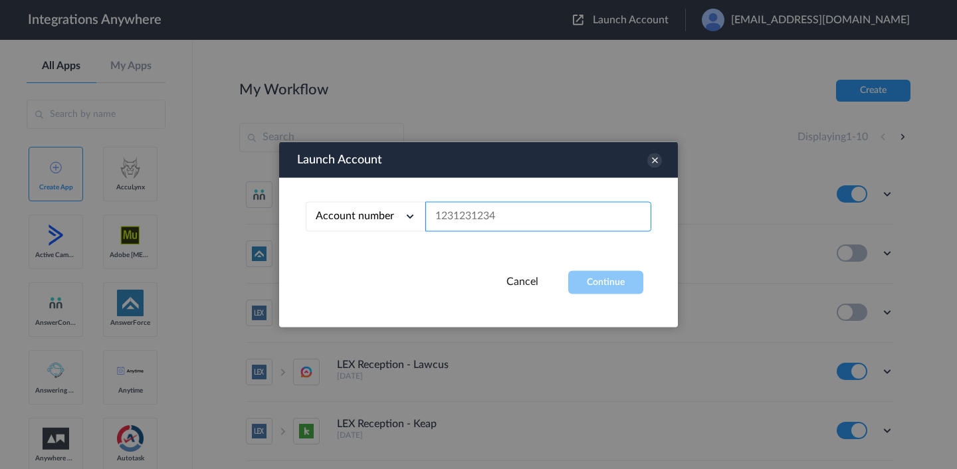
click at [486, 211] on input "text" at bounding box center [538, 217] width 226 height 30
paste input "8001024112"
type input "8001024112"
click at [592, 279] on button "Continue" at bounding box center [605, 282] width 75 height 23
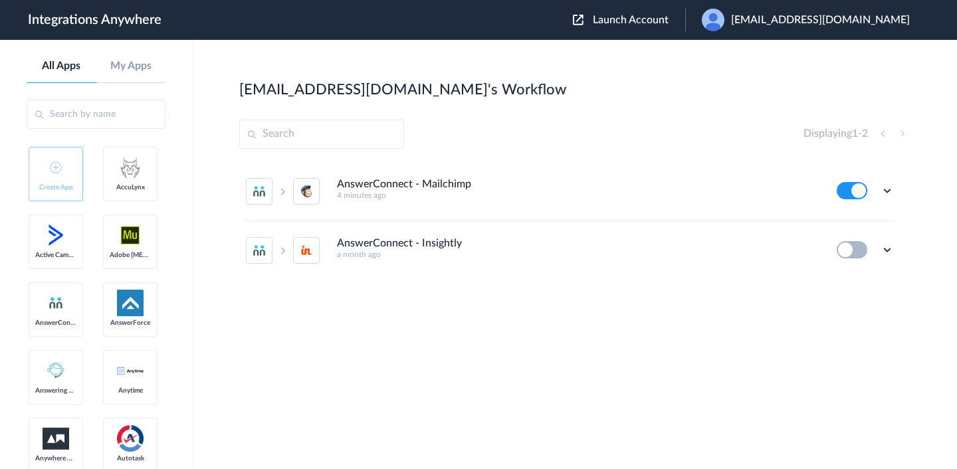
click at [838, 191] on button at bounding box center [851, 190] width 31 height 17
click at [598, 297] on div "AnswerConnect - Mailchimp 4 minutes ago Edit Task history Delete AnswerConnect …" at bounding box center [574, 261] width 671 height 199
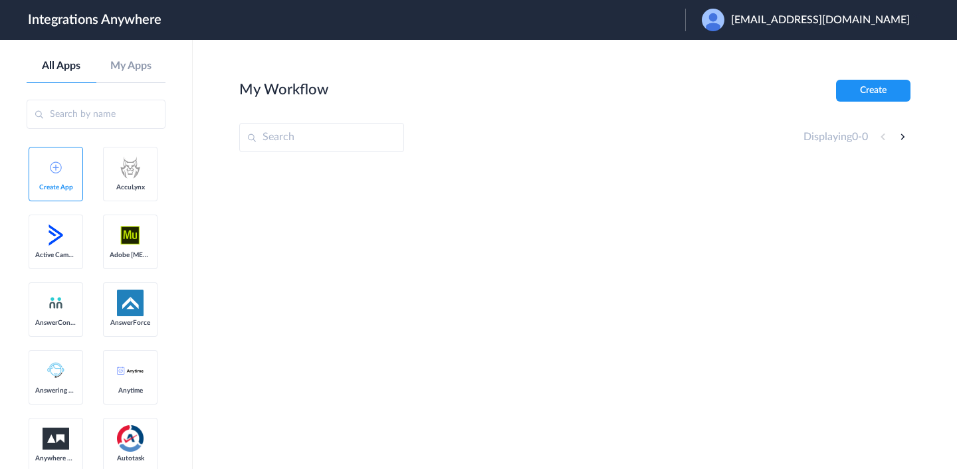
click at [724, 23] on img at bounding box center [712, 20] width 23 height 23
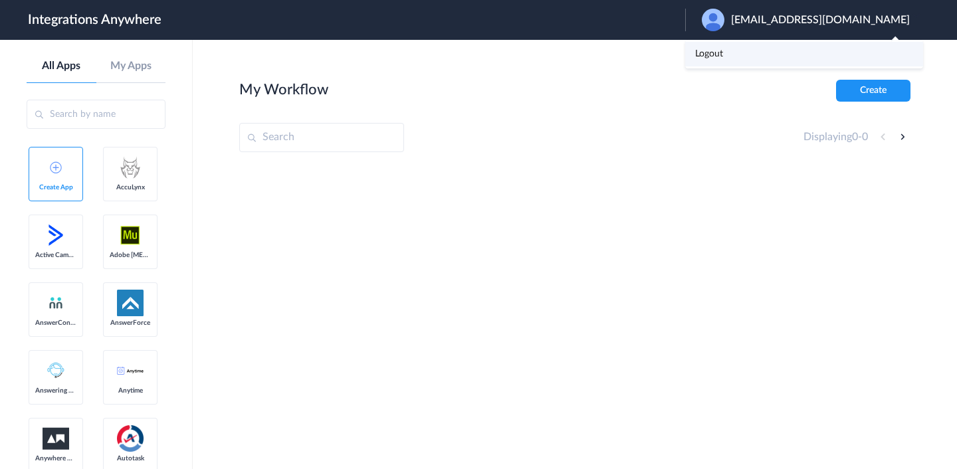
click at [723, 58] on link "Logout" at bounding box center [709, 53] width 28 height 9
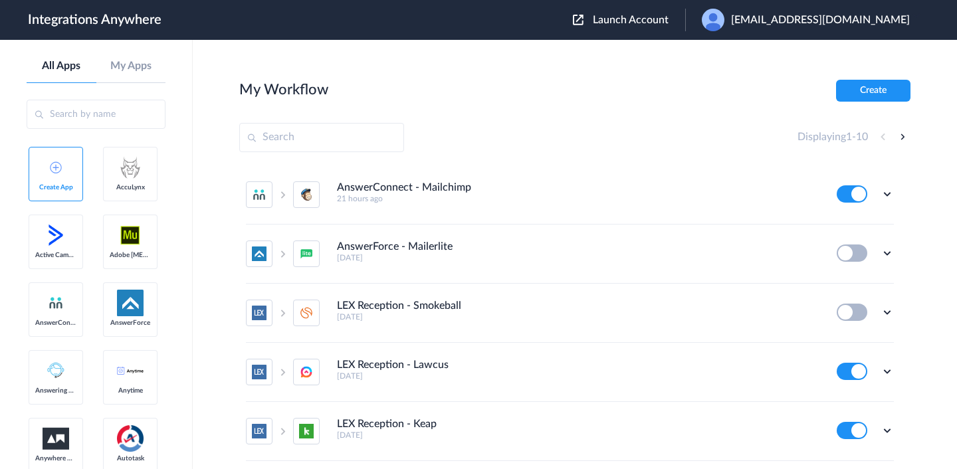
click at [583, 25] on img at bounding box center [578, 20] width 11 height 11
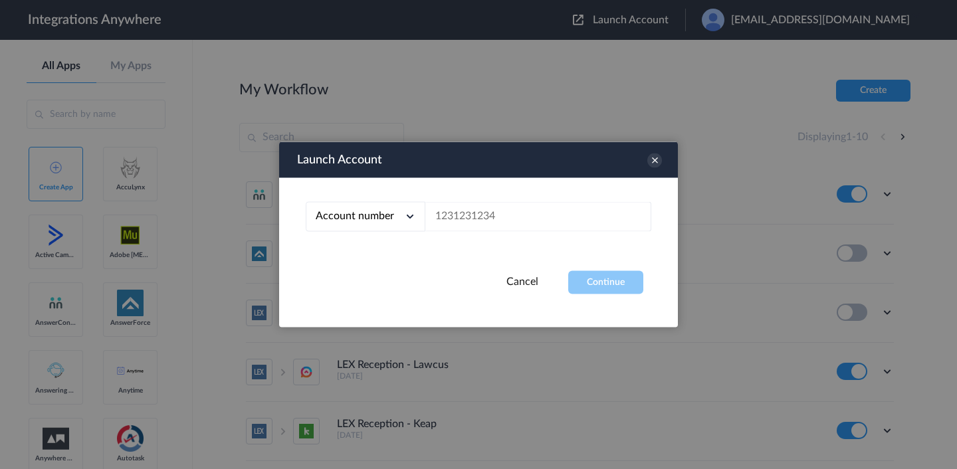
click at [407, 215] on icon at bounding box center [409, 216] width 13 height 13
click at [376, 276] on li "Email address" at bounding box center [366, 272] width 120 height 25
click at [472, 207] on input "text" at bounding box center [538, 217] width 226 height 30
paste input "moonlightbook@mailinator.com"
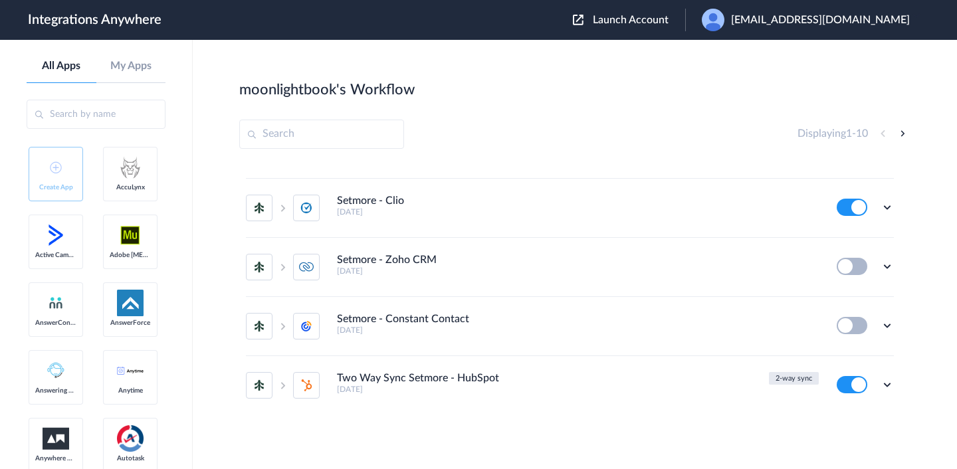
scroll to position [261, 0]
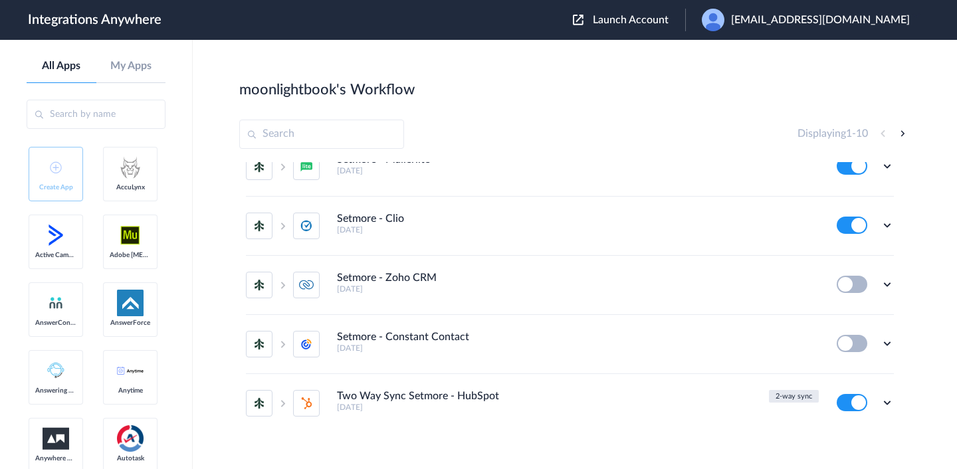
click at [850, 226] on button at bounding box center [851, 225] width 31 height 17
click at [583, 17] on img at bounding box center [578, 20] width 11 height 11
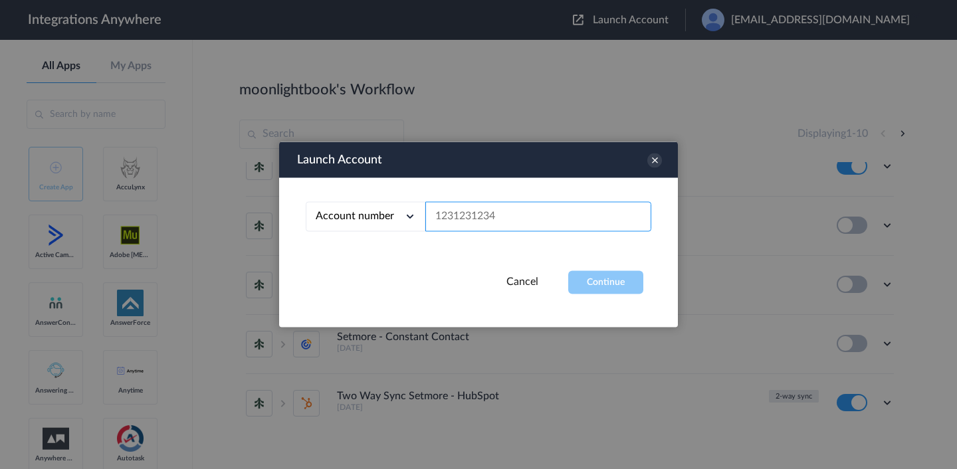
click at [438, 218] on input "text" at bounding box center [538, 217] width 226 height 30
paste input "8001024112"
type input "8001024112"
click at [598, 282] on button "Continue" at bounding box center [605, 282] width 75 height 23
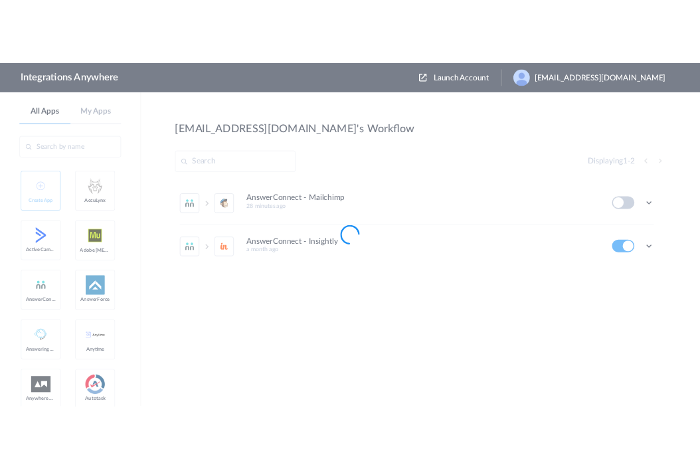
scroll to position [0, 0]
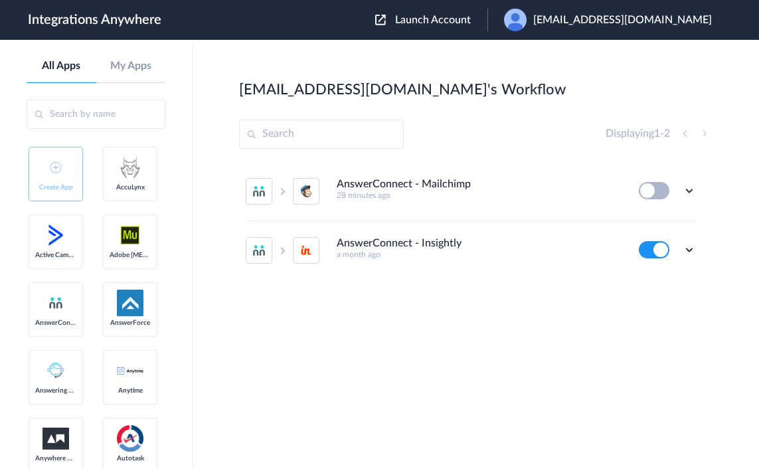
click at [650, 250] on button at bounding box center [654, 249] width 31 height 17
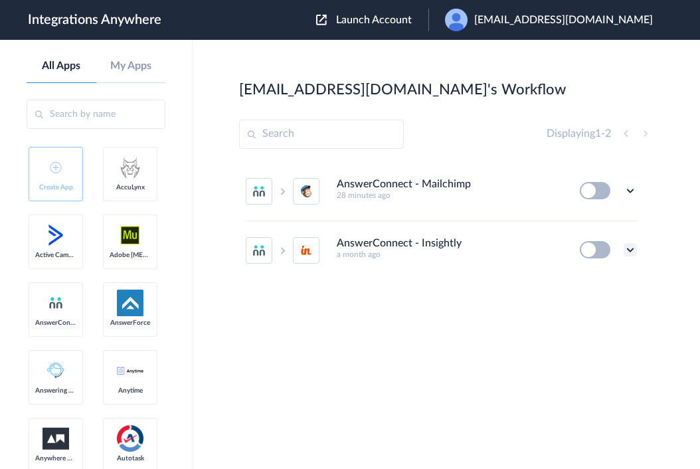
click at [632, 250] on icon at bounding box center [630, 249] width 13 height 13
click at [596, 281] on li "Edit" at bounding box center [594, 280] width 86 height 25
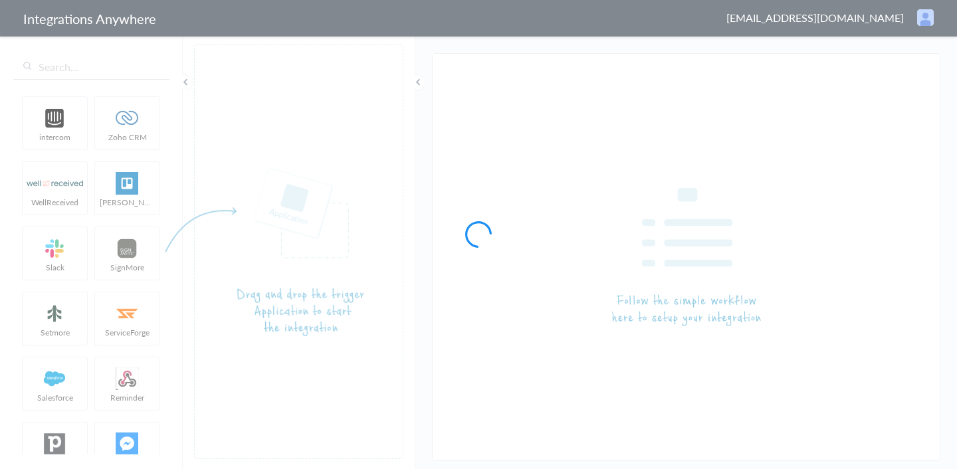
type input "AnswerConnect - Insightly"
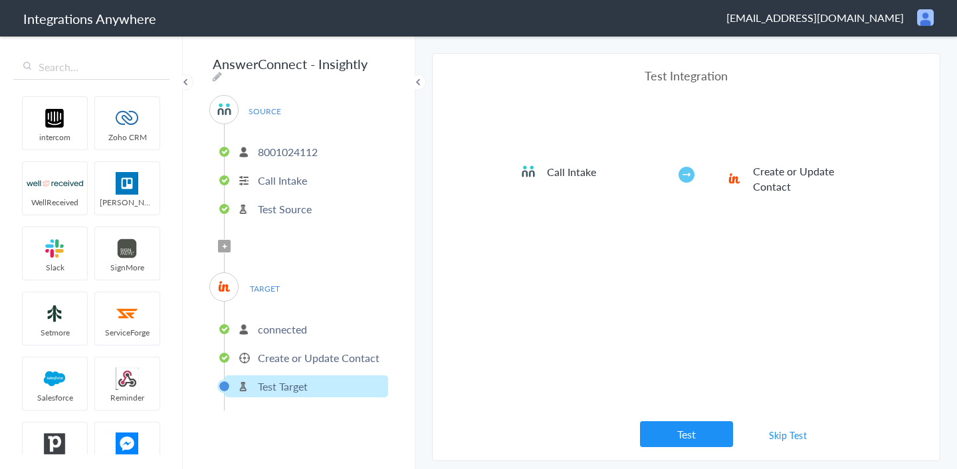
click at [838, 19] on span "[EMAIL_ADDRESS][DOMAIN_NAME]" at bounding box center [814, 17] width 177 height 15
click at [875, 71] on li "Dashboard" at bounding box center [897, 68] width 92 height 20
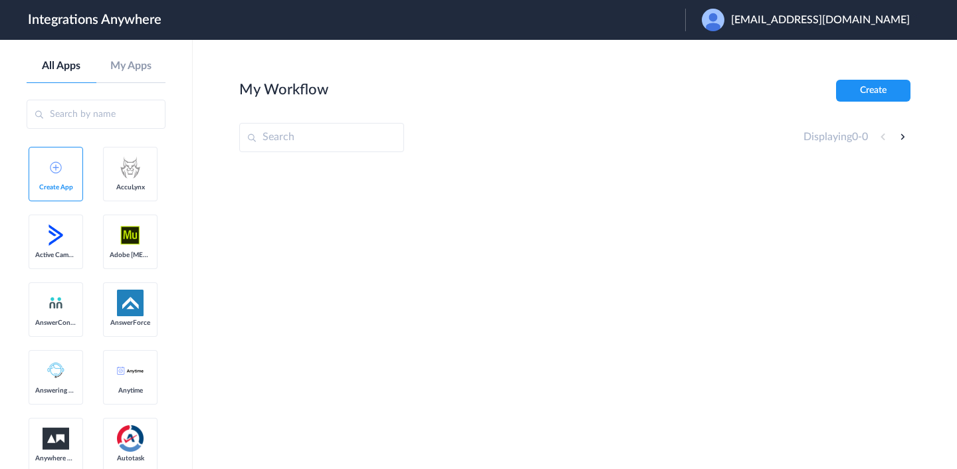
click at [788, 11] on div "[EMAIL_ADDRESS][DOMAIN_NAME]" at bounding box center [811, 20] width 221 height 23
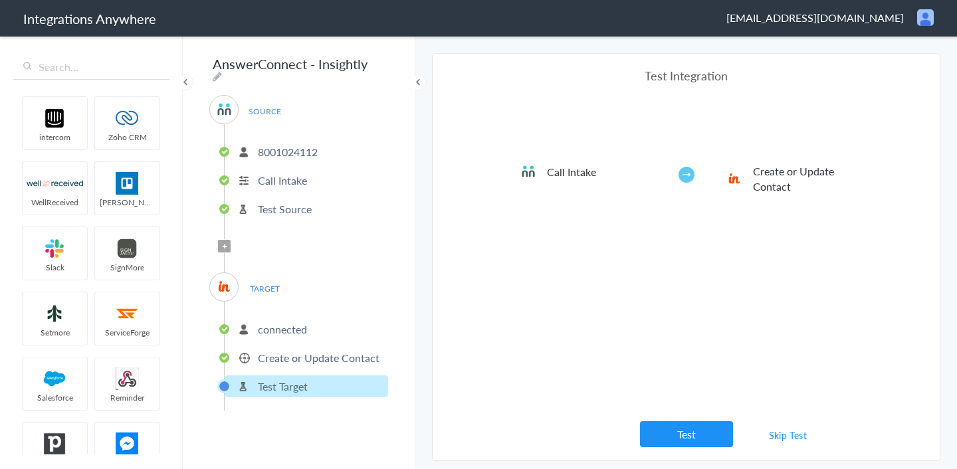
click at [786, 440] on link "Skip Test" at bounding box center [788, 435] width 70 height 24
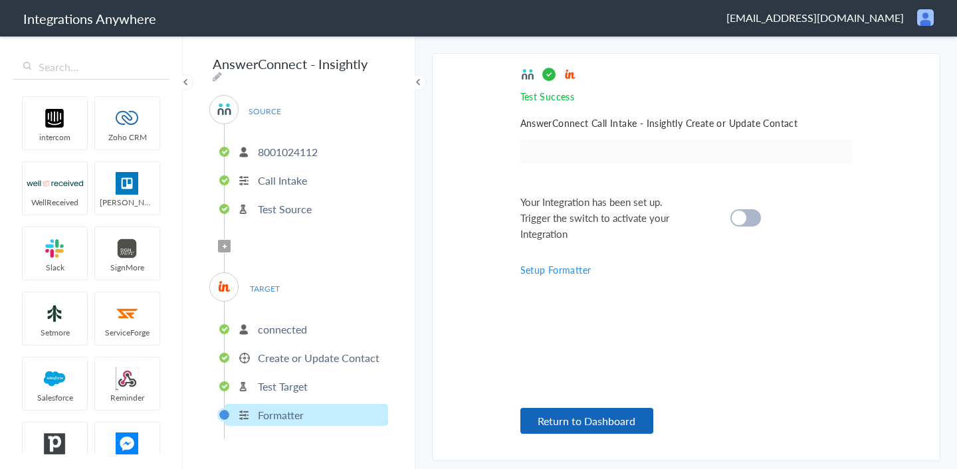
click at [591, 420] on button "Return to Dashboard" at bounding box center [586, 421] width 133 height 26
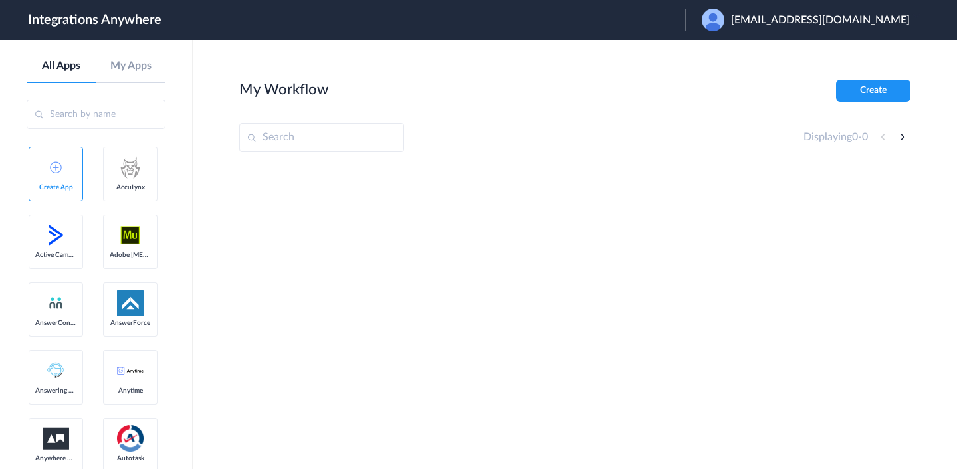
click at [795, 24] on span "[EMAIL_ADDRESS][DOMAIN_NAME]" at bounding box center [820, 20] width 179 height 13
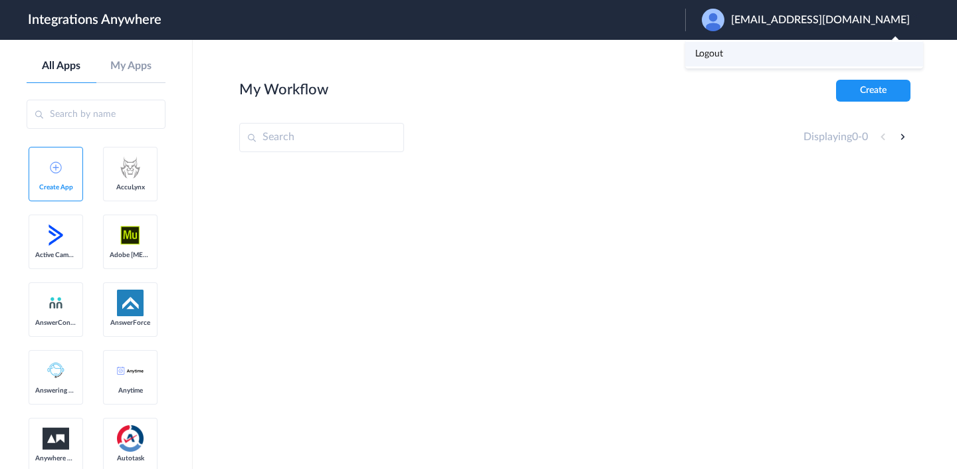
click at [771, 53] on li "Logout" at bounding box center [804, 54] width 238 height 25
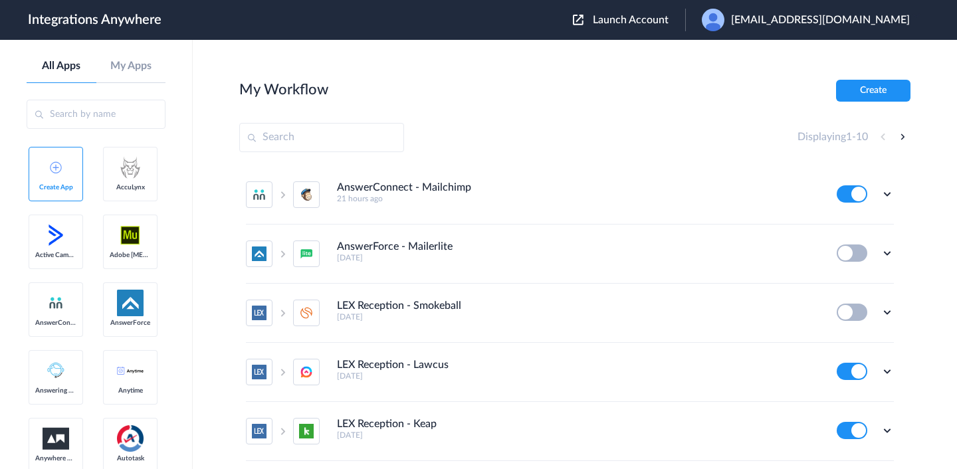
click at [638, 12] on div "Launch Account [EMAIL_ADDRESS][DOMAIN_NAME] My Account Logout" at bounding box center [748, 20] width 350 height 23
click at [583, 25] on img at bounding box center [578, 20] width 11 height 11
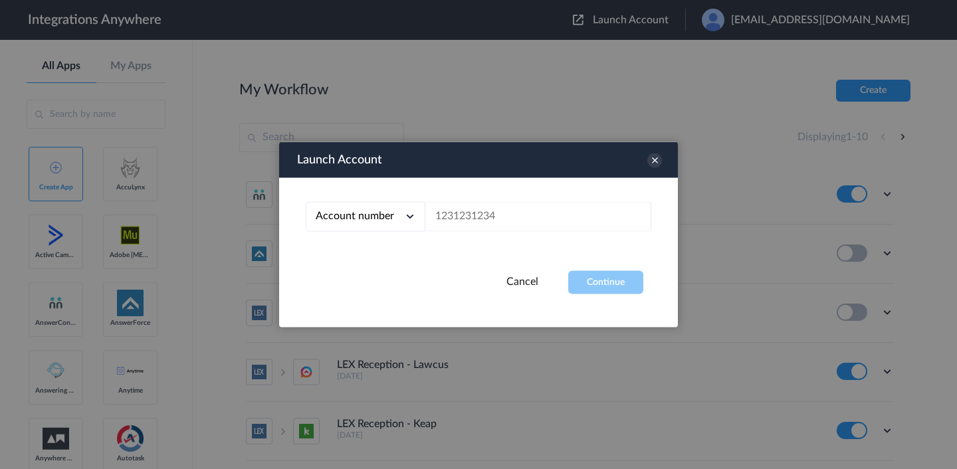
click at [403, 214] on icon at bounding box center [409, 216] width 13 height 13
click at [376, 274] on li "Email address" at bounding box center [366, 272] width 120 height 25
click at [404, 218] on icon at bounding box center [409, 216] width 13 height 13
click at [384, 244] on li "Account number" at bounding box center [366, 247] width 120 height 25
click at [472, 223] on input "text" at bounding box center [538, 217] width 226 height 30
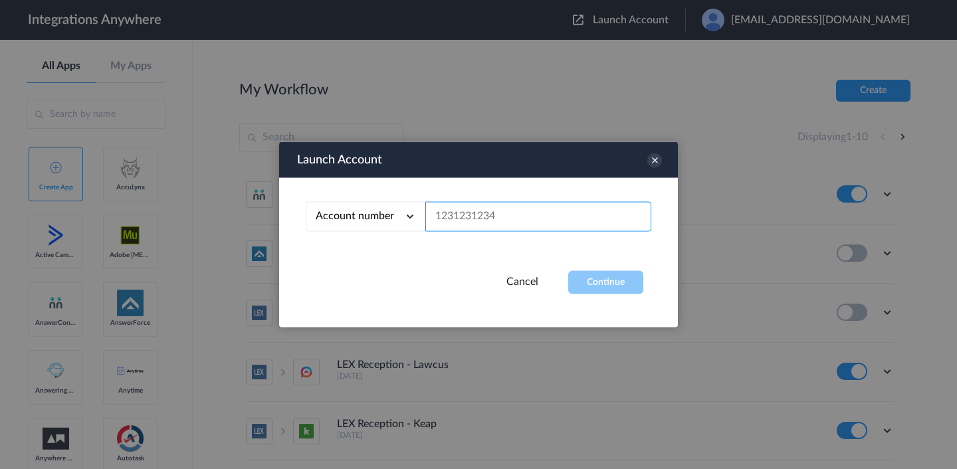
paste input "[URL][DOMAIN_NAME]"
type input "[URL][DOMAIN_NAME]"
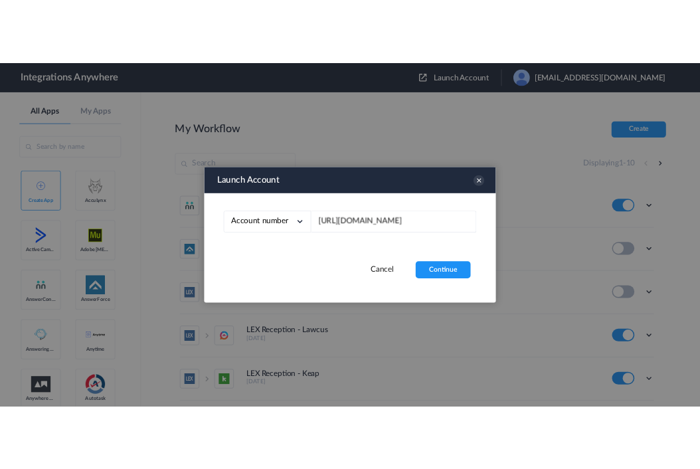
scroll to position [0, 0]
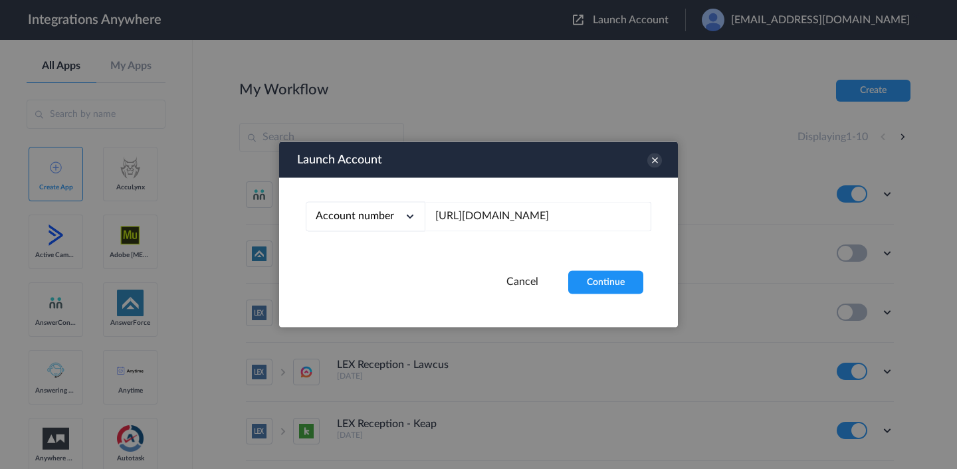
click at [355, 209] on div "Account number" at bounding box center [366, 217] width 120 height 30
click at [471, 217] on input "[URL][DOMAIN_NAME]" at bounding box center [538, 217] width 226 height 30
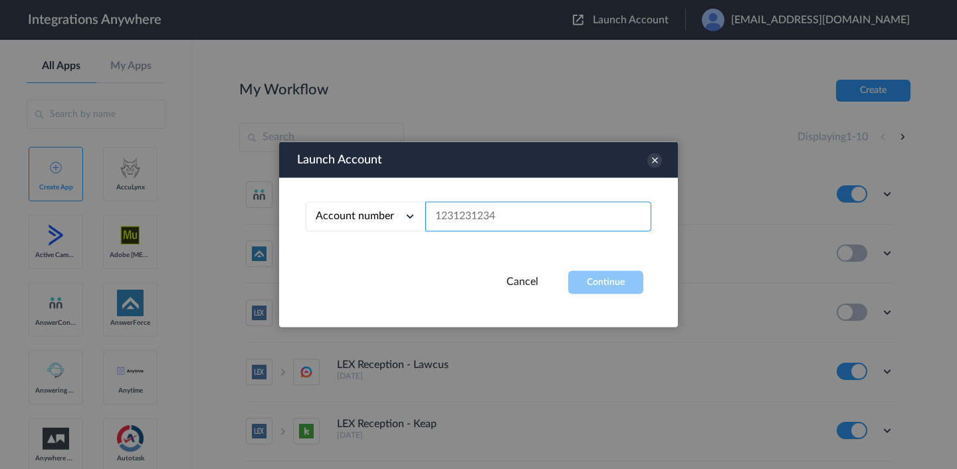
paste input "8001024112"
type input "8001024112"
click at [598, 280] on button "Continue" at bounding box center [605, 282] width 75 height 23
